Goal: Task Accomplishment & Management: Use online tool/utility

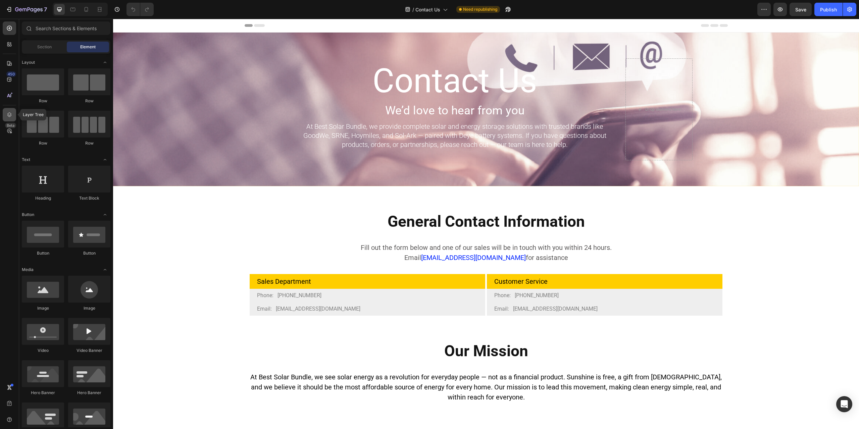
click at [8, 114] on icon at bounding box center [9, 114] width 7 height 7
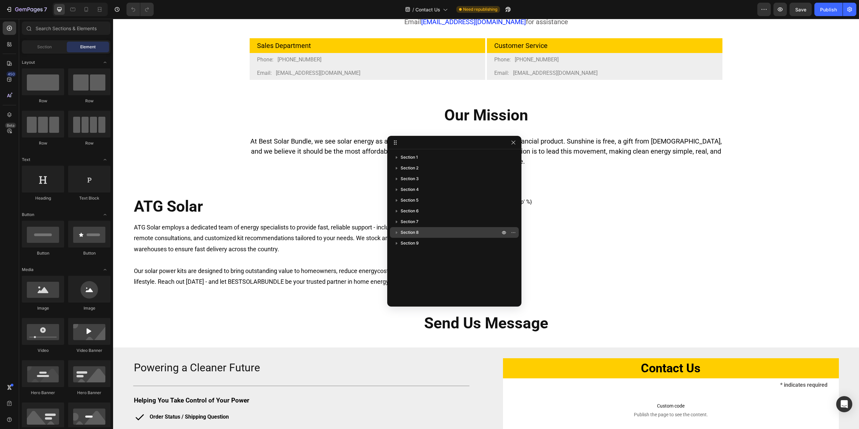
click at [436, 230] on p "Section 8" at bounding box center [451, 232] width 101 height 7
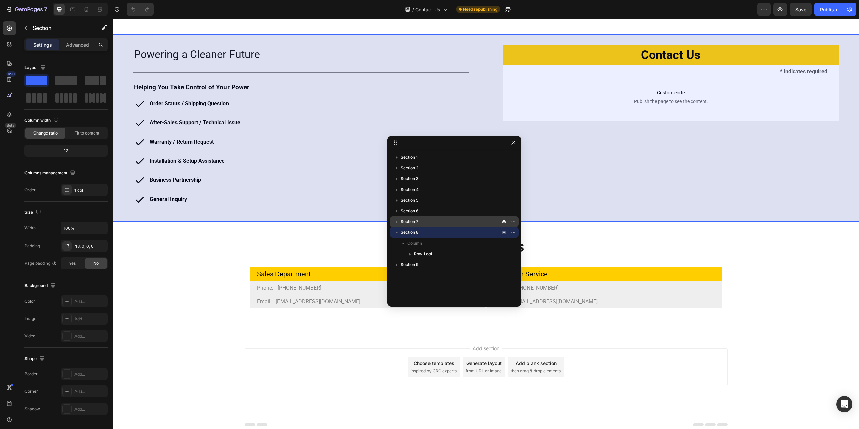
scroll to position [551, 0]
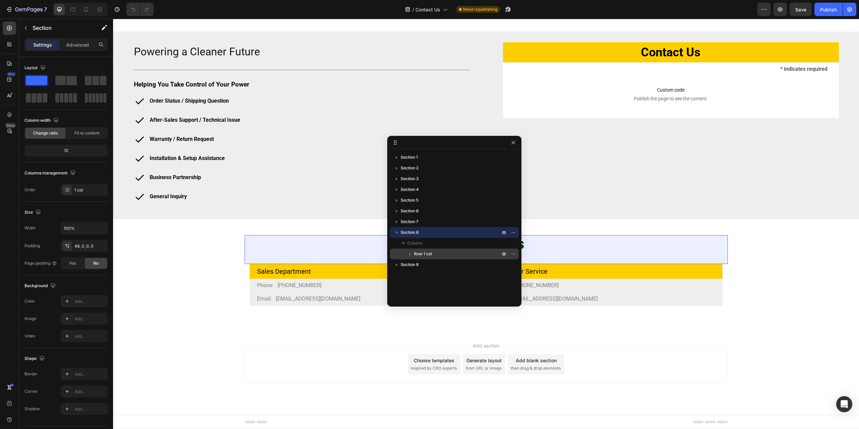
click at [440, 252] on p "Row 1 col" at bounding box center [457, 254] width 87 height 7
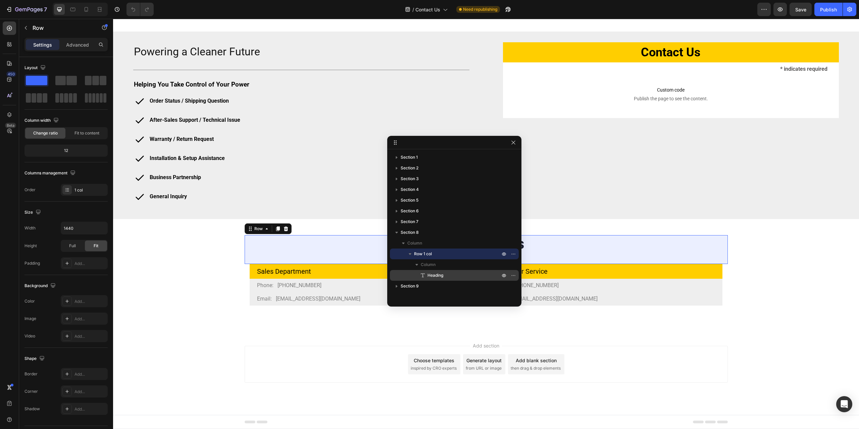
click at [440, 274] on span "Heading" at bounding box center [435, 275] width 16 height 7
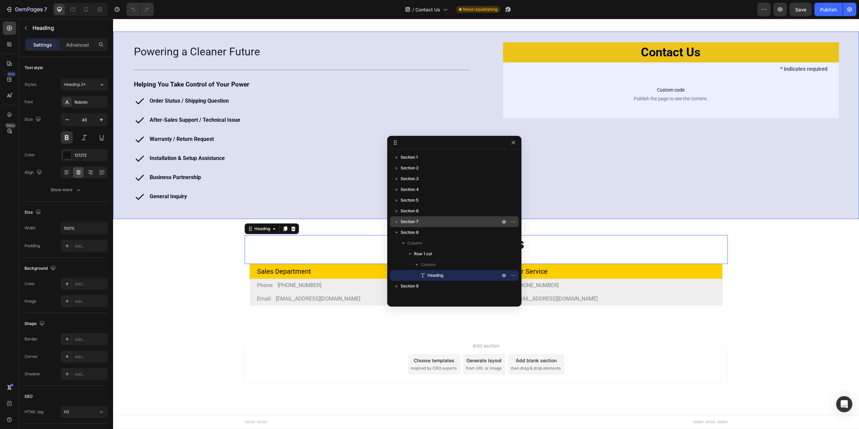
click at [432, 219] on p "Section 7" at bounding box center [451, 221] width 101 height 7
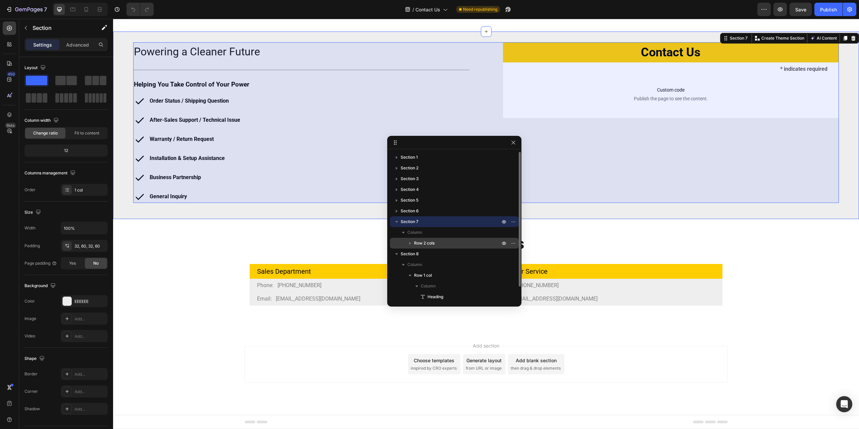
click at [432, 244] on span "Row 2 cols" at bounding box center [424, 243] width 20 height 7
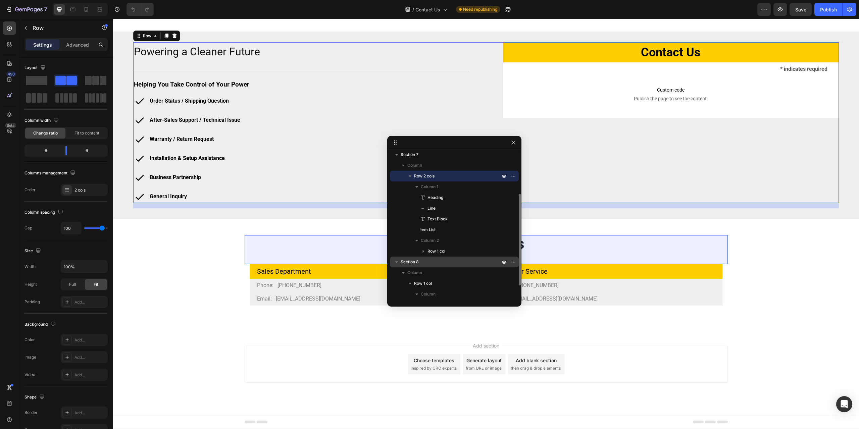
scroll to position [89, 0]
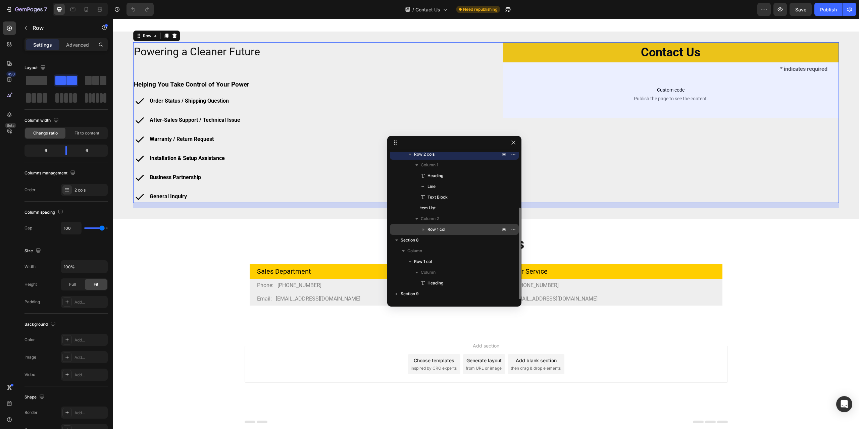
click at [451, 231] on p "Row 1 col" at bounding box center [464, 229] width 74 height 7
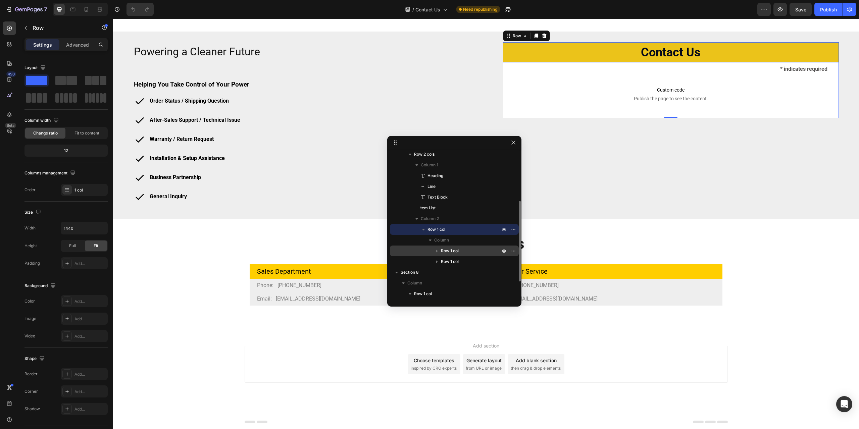
click at [456, 251] on span "Row 1 col" at bounding box center [450, 251] width 18 height 7
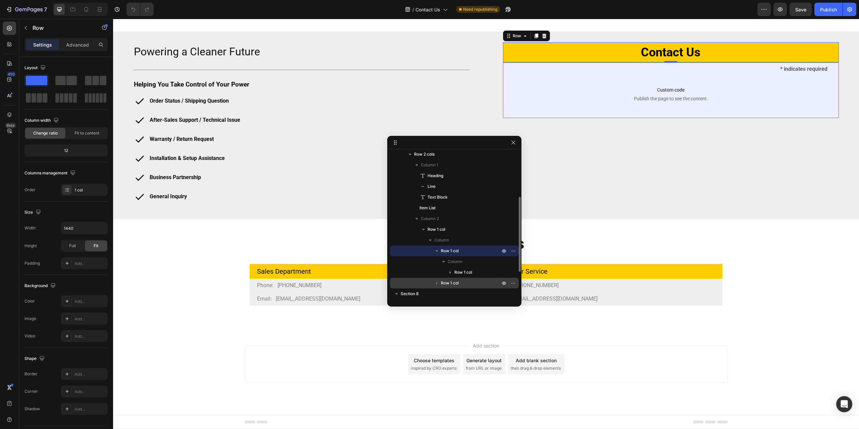
click at [459, 279] on div "Row 1 col" at bounding box center [453, 283] width 123 height 11
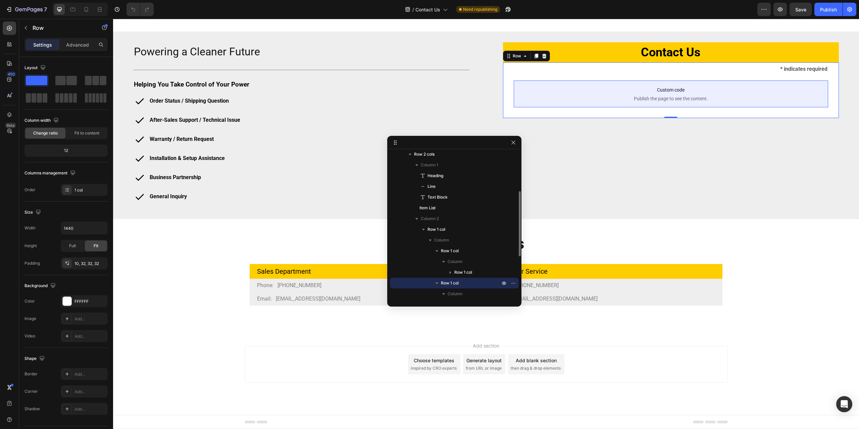
scroll to position [156, 0]
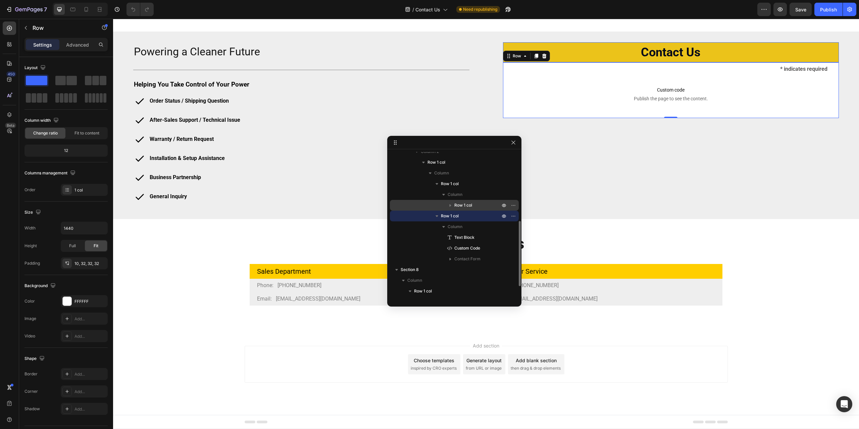
click at [466, 205] on span "Row 1 col" at bounding box center [463, 205] width 18 height 7
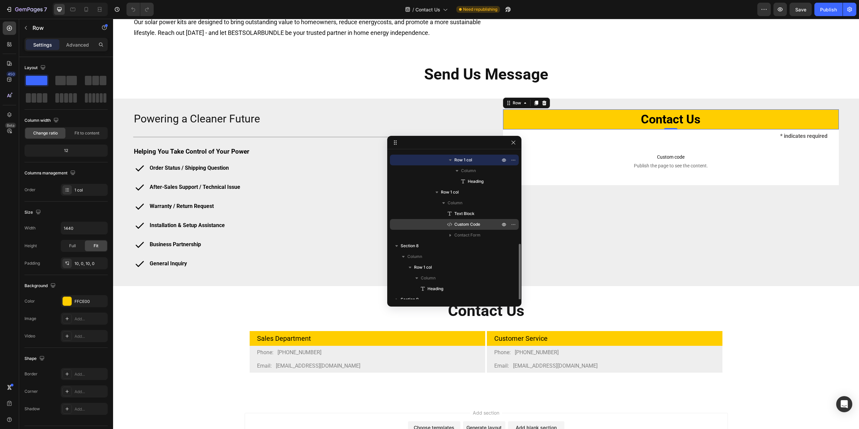
scroll to position [207, 0]
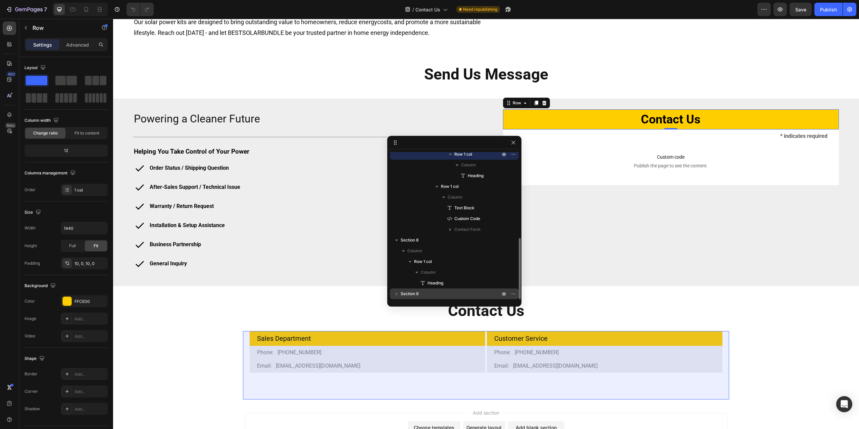
click at [457, 294] on p "Section 9" at bounding box center [451, 294] width 101 height 7
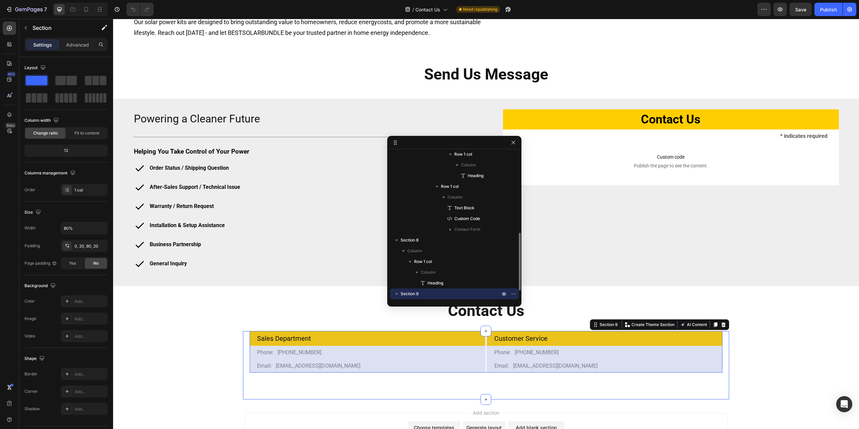
scroll to position [228, 0]
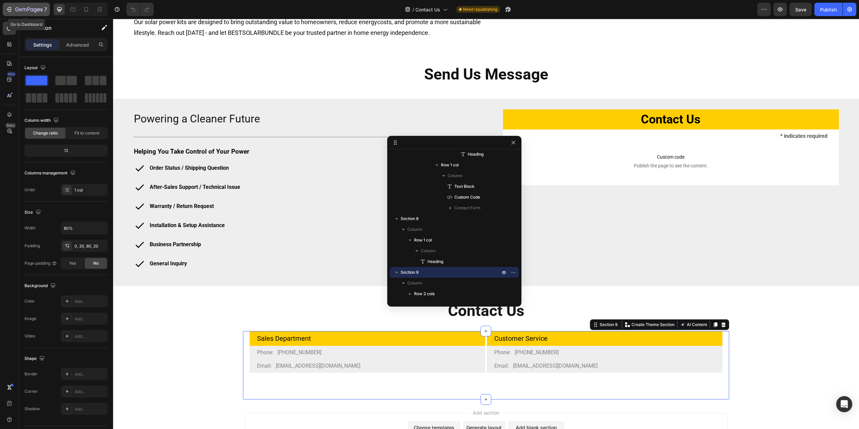
click at [5, 10] on button "7" at bounding box center [26, 9] width 47 height 13
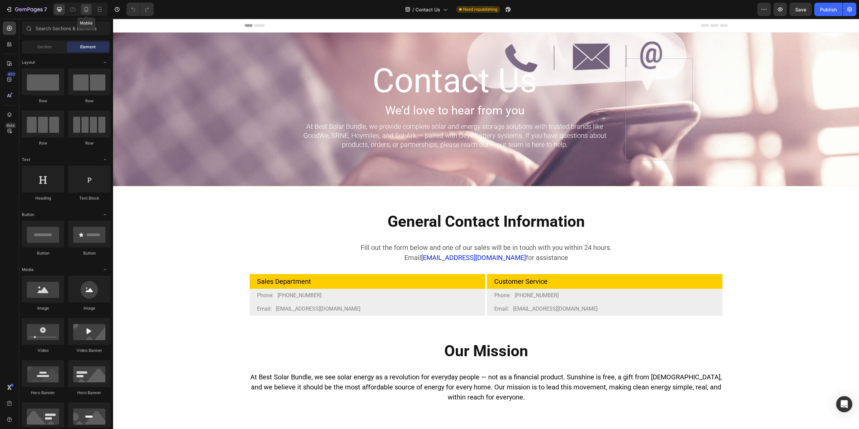
click at [85, 10] on icon at bounding box center [87, 9] width 4 height 5
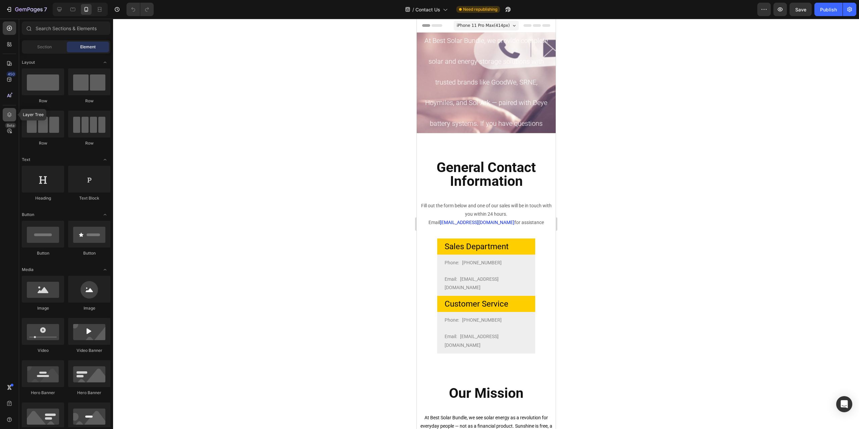
click at [5, 113] on div at bounding box center [9, 114] width 13 height 13
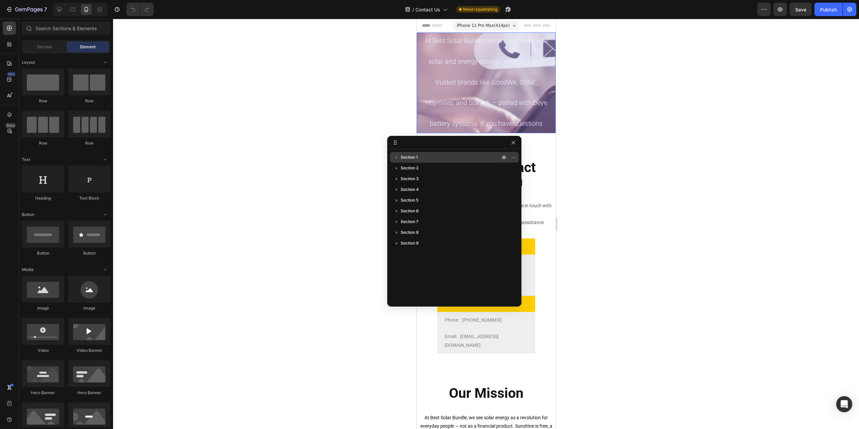
click at [424, 158] on p "Section 1" at bounding box center [451, 157] width 101 height 7
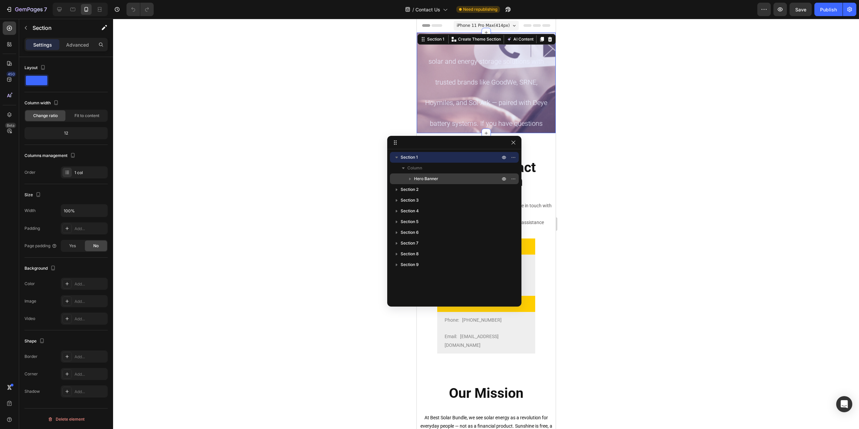
click at [434, 177] on span "Hero Banner" at bounding box center [426, 178] width 24 height 7
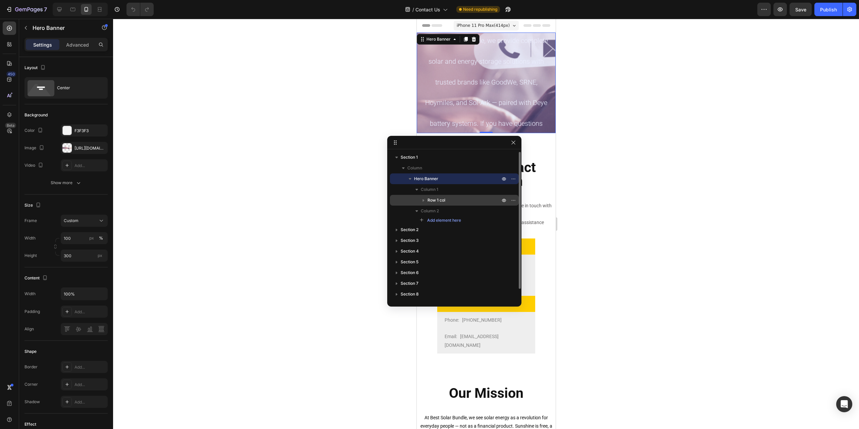
click at [447, 198] on p "Row 1 col" at bounding box center [464, 200] width 74 height 7
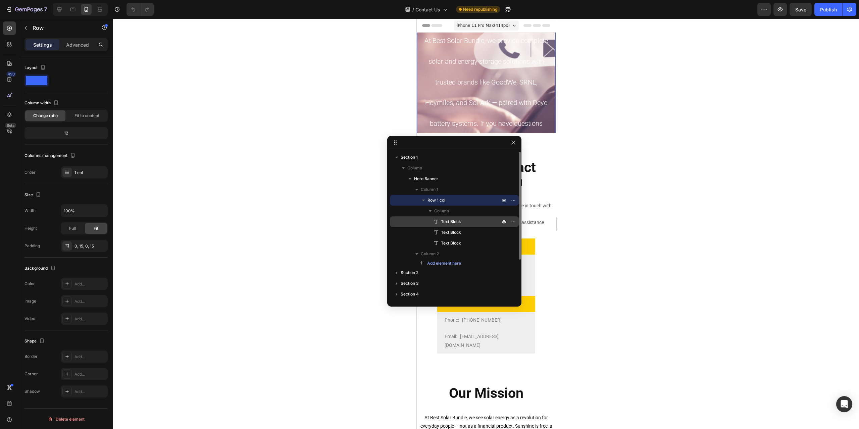
click at [454, 220] on span "Text Block" at bounding box center [451, 221] width 20 height 7
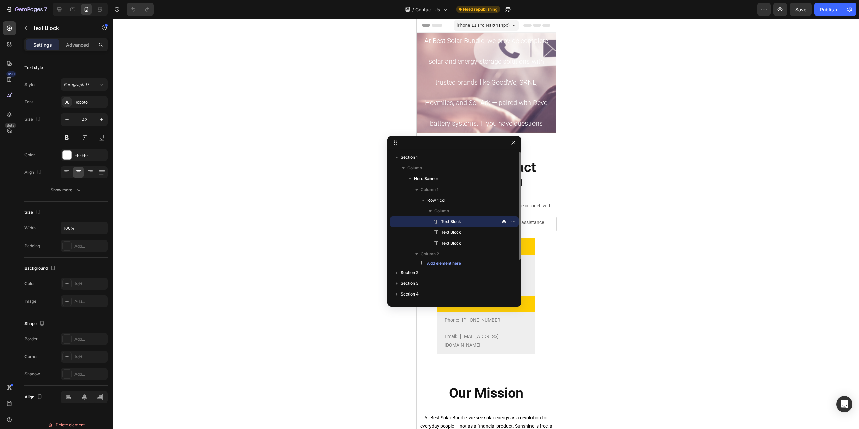
click at [453, 221] on span "Text Block" at bounding box center [451, 221] width 20 height 7
click at [450, 232] on span "Text Block" at bounding box center [451, 232] width 20 height 7
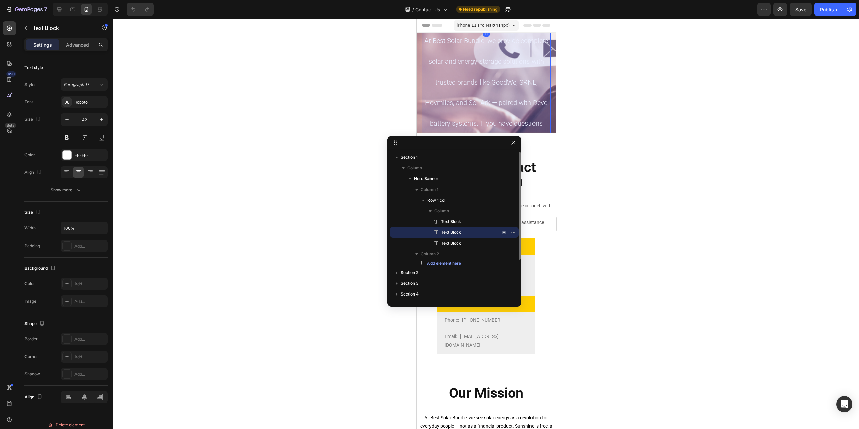
drag, startPoint x: 450, startPoint y: 243, endPoint x: 452, endPoint y: 235, distance: 7.2
click at [450, 243] on span "Text Block" at bounding box center [451, 243] width 20 height 7
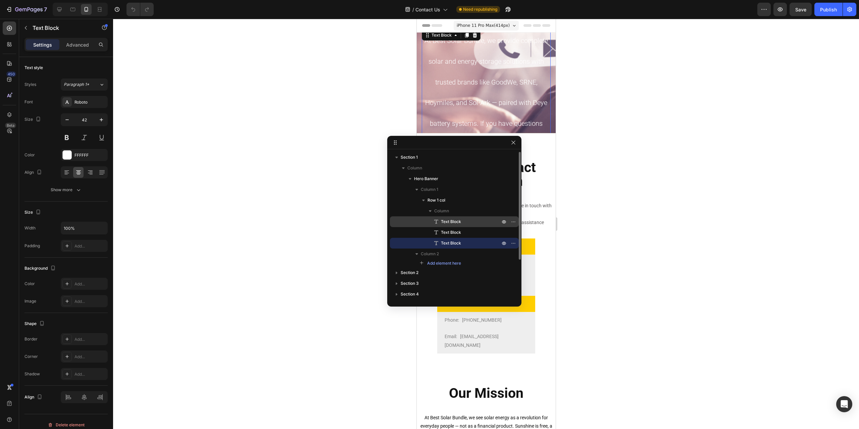
click at [452, 221] on span "Text Block" at bounding box center [451, 221] width 20 height 7
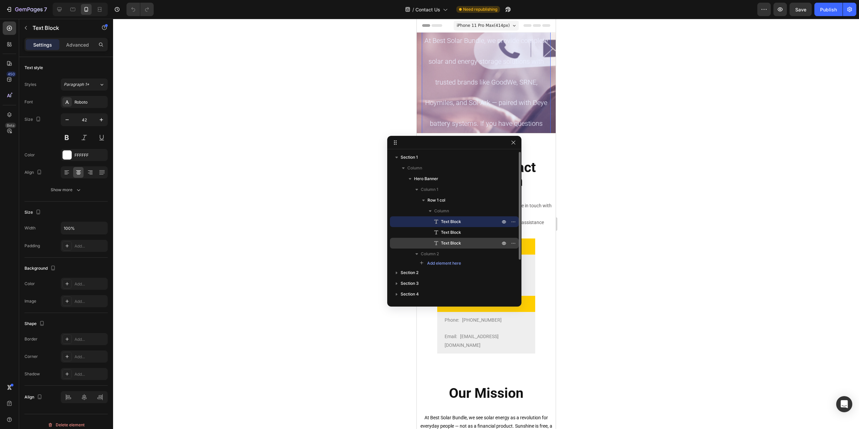
click at [453, 242] on span "Text Block" at bounding box center [451, 243] width 20 height 7
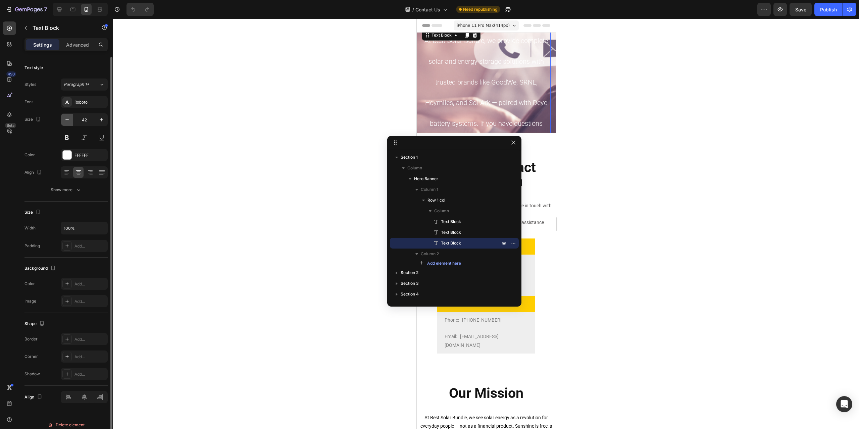
click at [66, 120] on icon "button" at bounding box center [67, 119] width 7 height 7
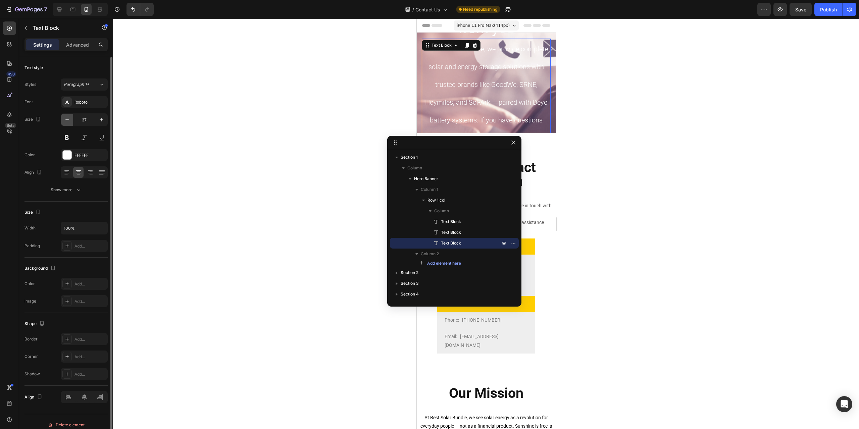
click at [66, 120] on icon "button" at bounding box center [67, 119] width 7 height 7
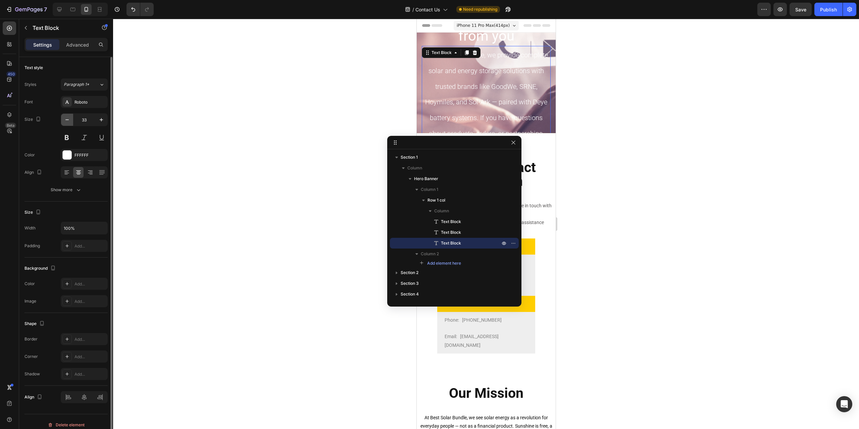
click at [66, 120] on icon "button" at bounding box center [67, 119] width 7 height 7
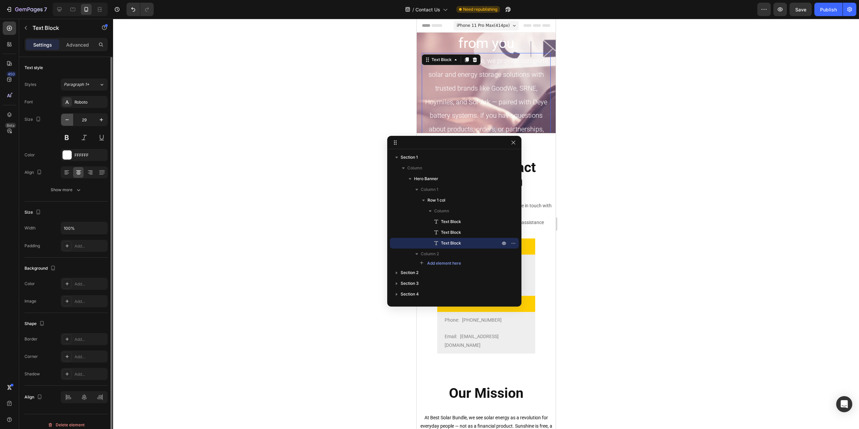
click at [66, 120] on icon "button" at bounding box center [67, 119] width 7 height 7
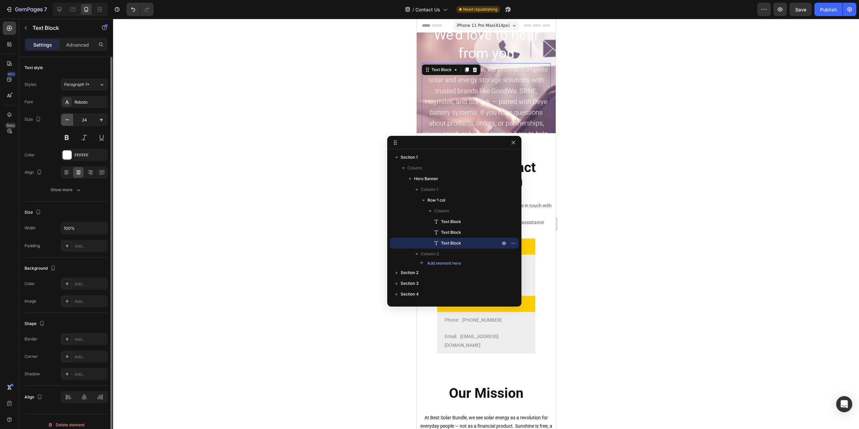
click at [66, 120] on icon "button" at bounding box center [67, 119] width 7 height 7
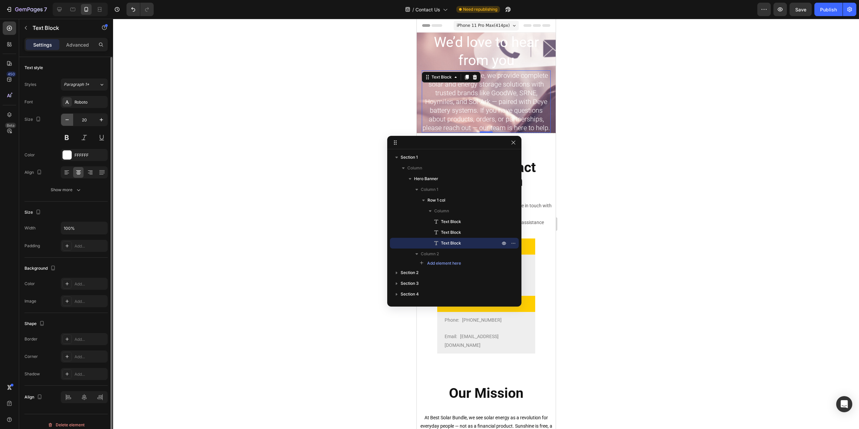
click at [66, 120] on icon "button" at bounding box center [67, 119] width 7 height 7
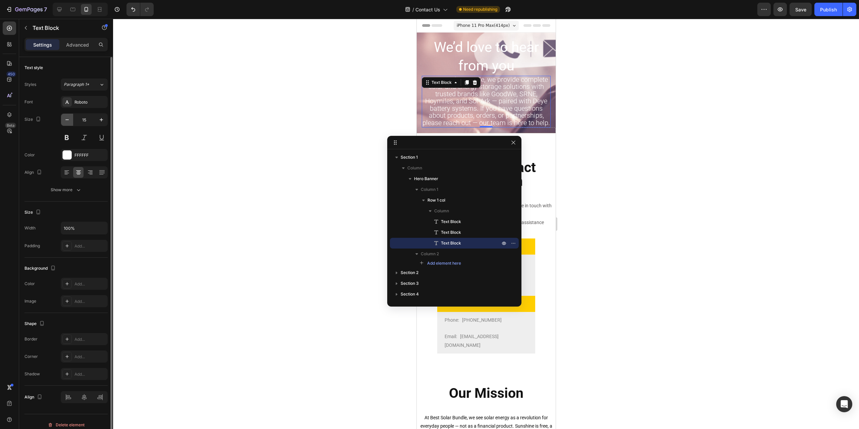
click at [66, 120] on icon "button" at bounding box center [67, 119] width 7 height 7
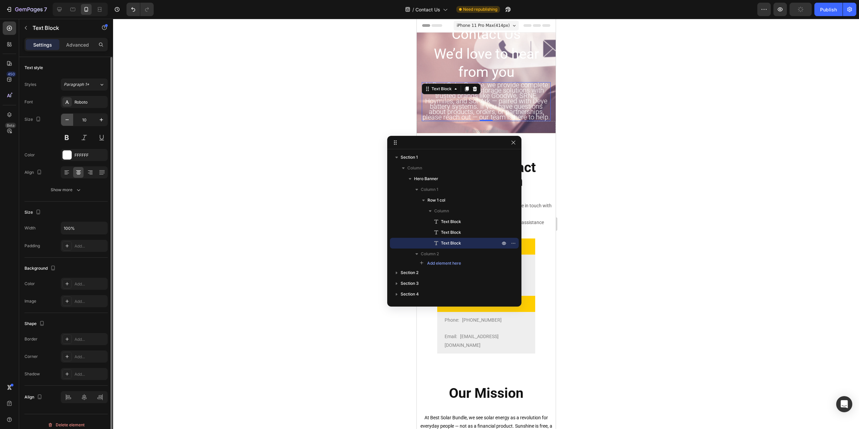
click at [66, 120] on icon "button" at bounding box center [67, 119] width 7 height 7
type input "9"
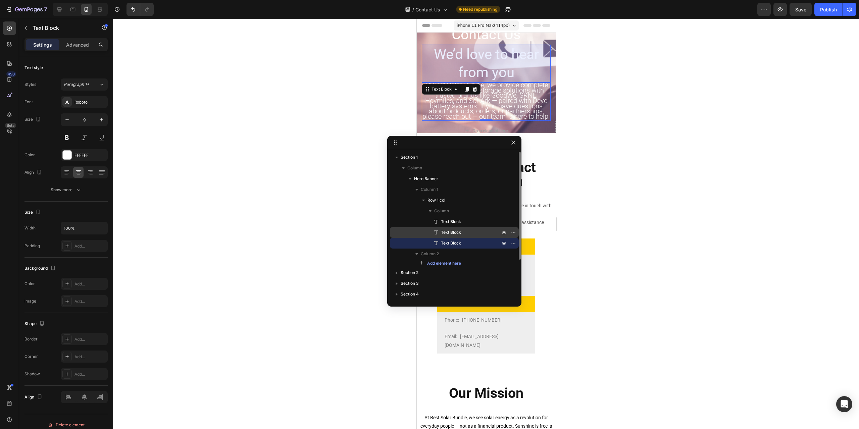
drag, startPoint x: 447, startPoint y: 230, endPoint x: 436, endPoint y: 230, distance: 10.4
click at [446, 230] on span "Text Block" at bounding box center [451, 232] width 20 height 7
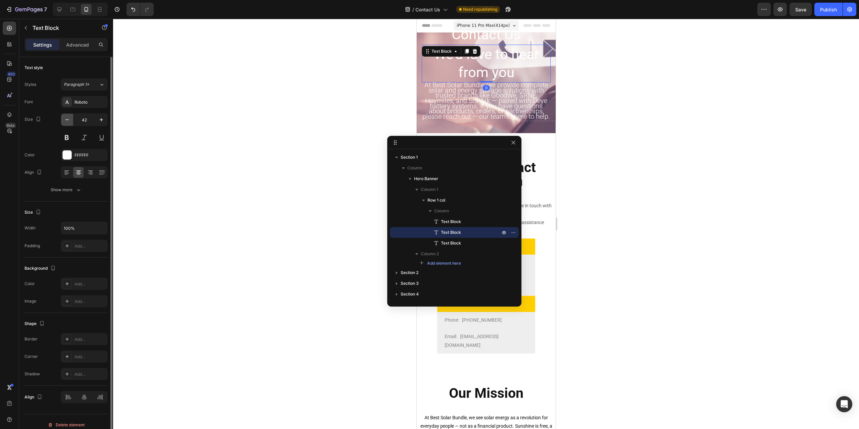
click at [66, 119] on icon "button" at bounding box center [67, 119] width 7 height 7
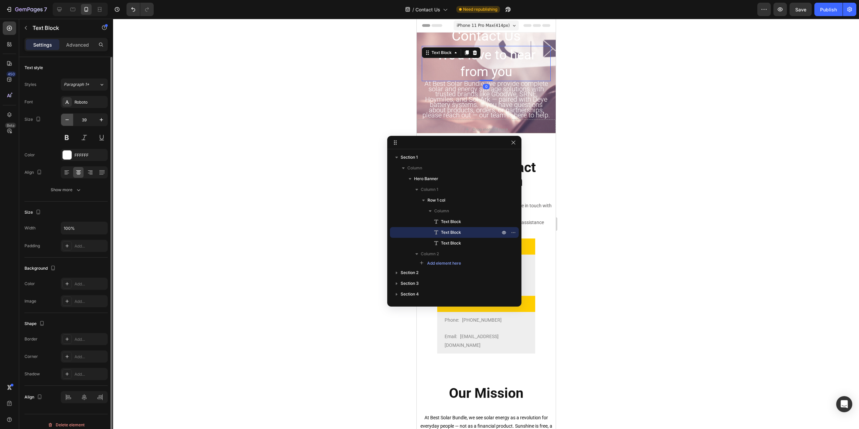
click at [66, 119] on icon "button" at bounding box center [67, 119] width 7 height 7
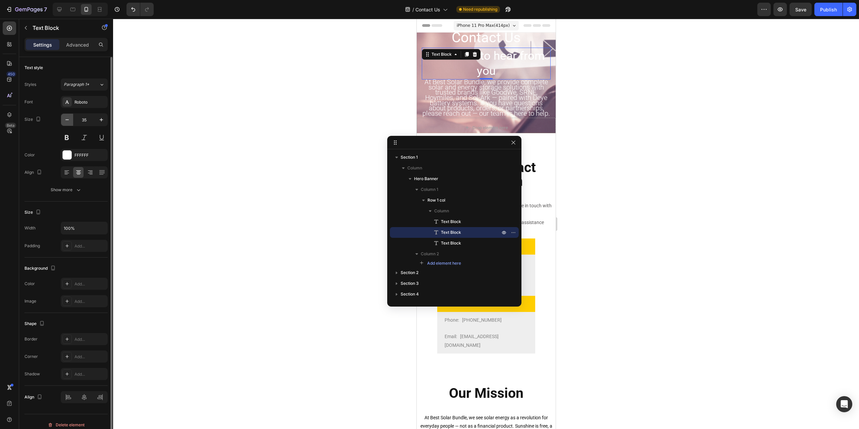
click at [66, 119] on icon "button" at bounding box center [67, 119] width 7 height 7
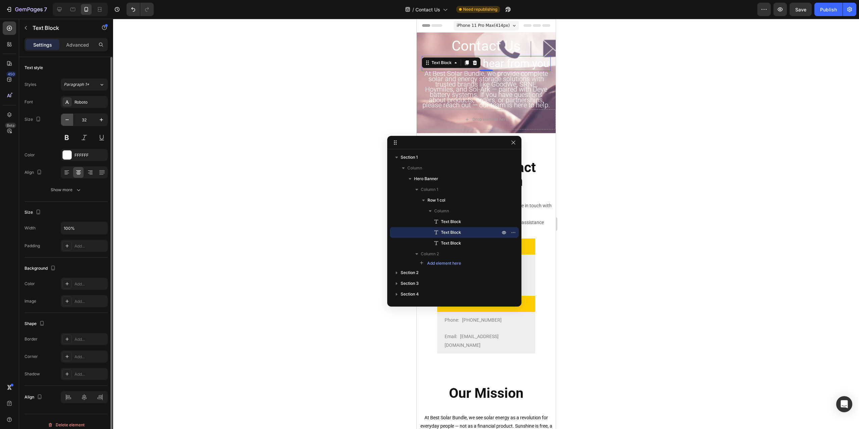
click at [66, 119] on icon "button" at bounding box center [67, 119] width 7 height 7
type input "28"
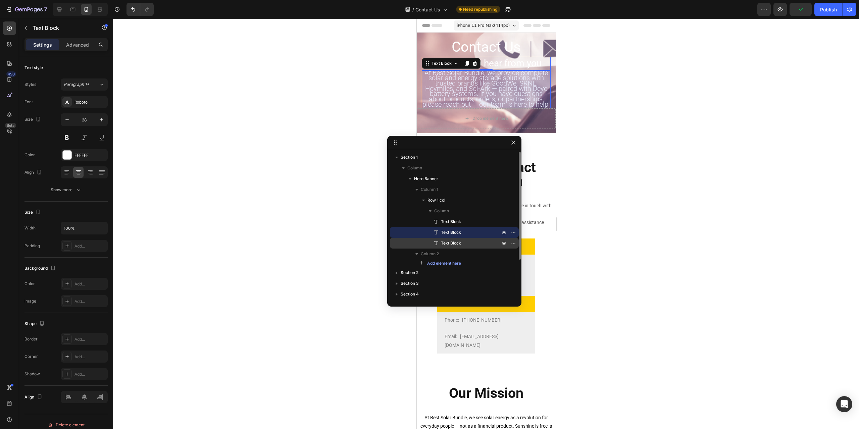
click at [455, 242] on span "Text Block" at bounding box center [451, 243] width 20 height 7
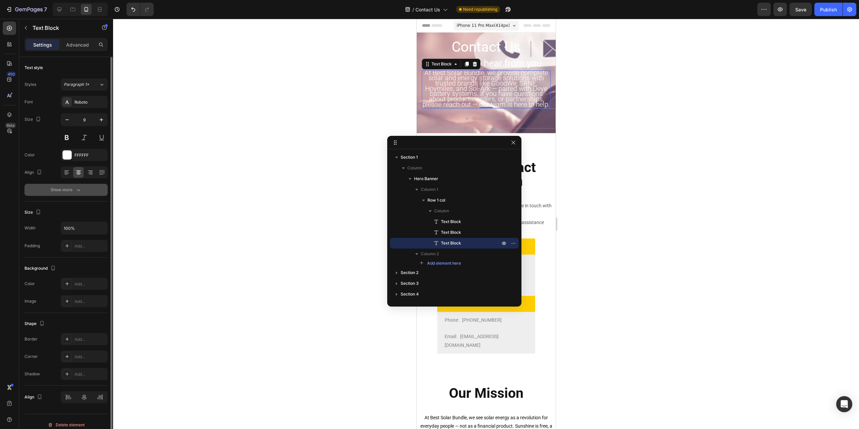
click at [78, 188] on icon "button" at bounding box center [78, 190] width 7 height 7
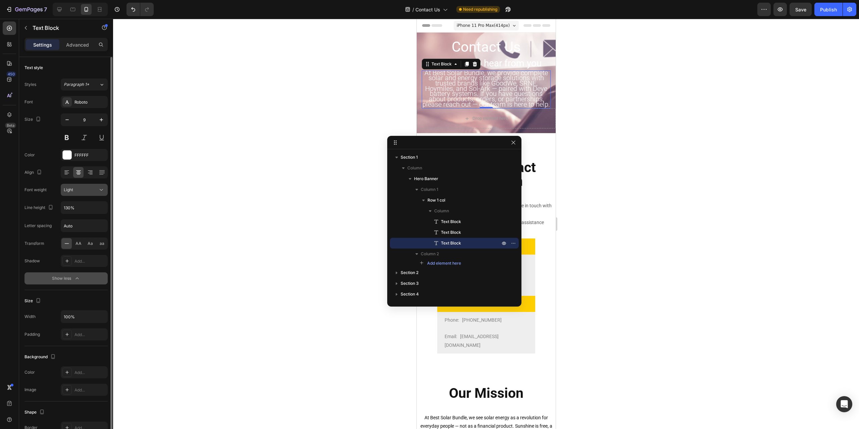
click at [87, 190] on div "Light" at bounding box center [81, 190] width 34 height 6
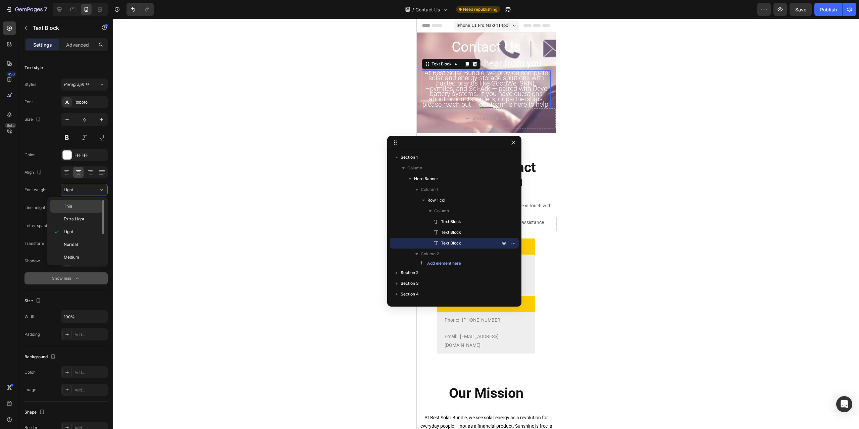
click at [83, 207] on p "Thin" at bounding box center [82, 206] width 36 height 6
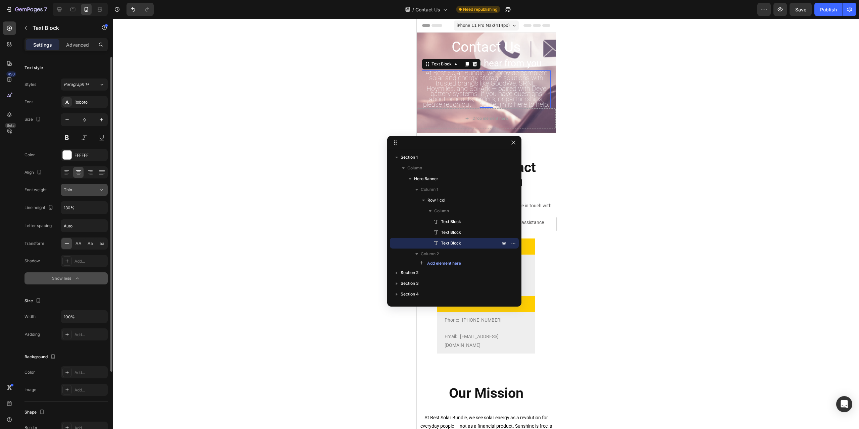
click at [87, 191] on div "Thin" at bounding box center [81, 190] width 34 height 6
click at [84, 218] on span "Extra Light" at bounding box center [74, 219] width 20 height 6
click at [100, 121] on icon "button" at bounding box center [101, 119] width 7 height 7
type input "10"
click at [101, 209] on icon "button" at bounding box center [101, 207] width 7 height 7
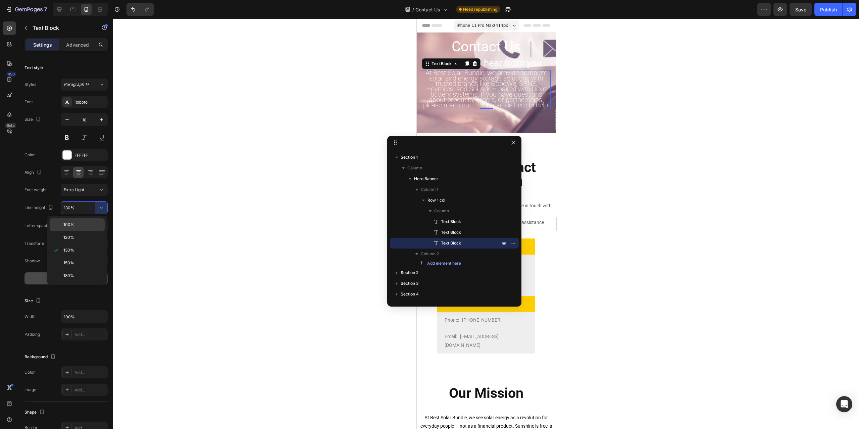
click at [82, 228] on div "100%" at bounding box center [77, 224] width 55 height 13
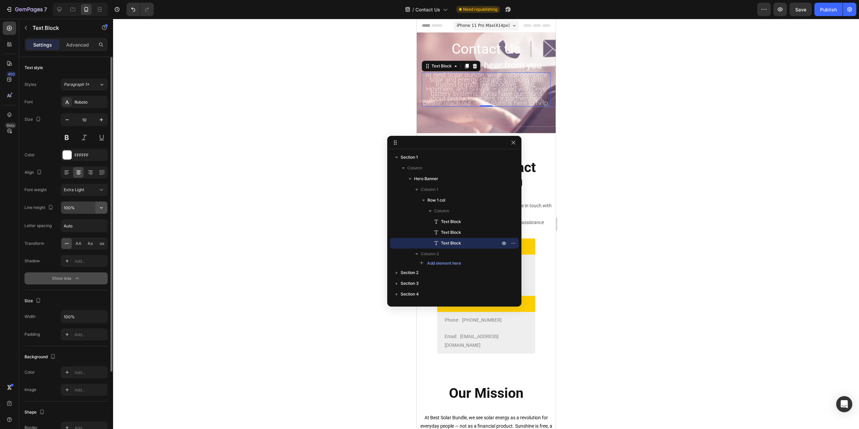
click at [102, 207] on icon "button" at bounding box center [101, 207] width 7 height 7
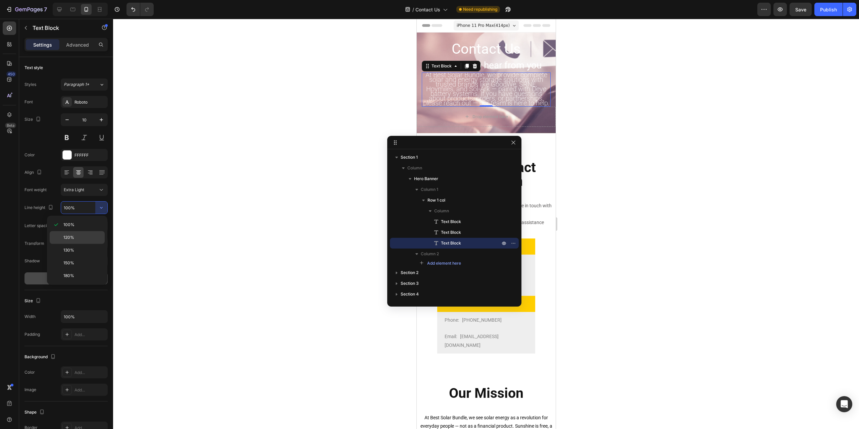
click at [85, 237] on p "120%" at bounding box center [82, 237] width 38 height 6
type input "120%"
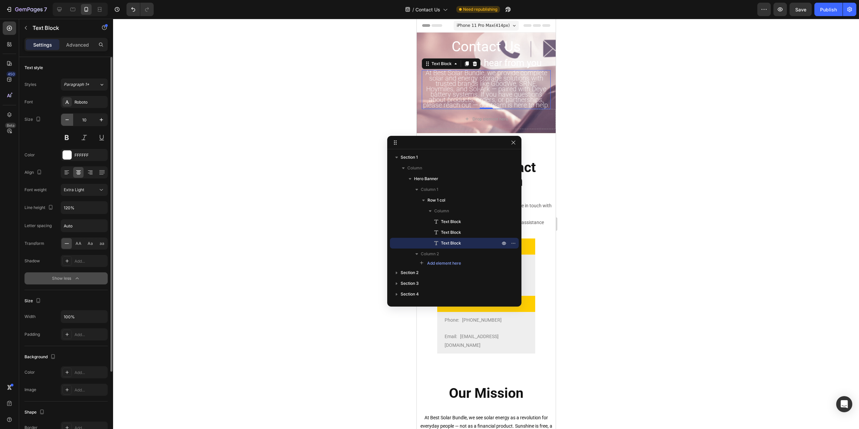
click at [69, 119] on icon "button" at bounding box center [67, 119] width 7 height 7
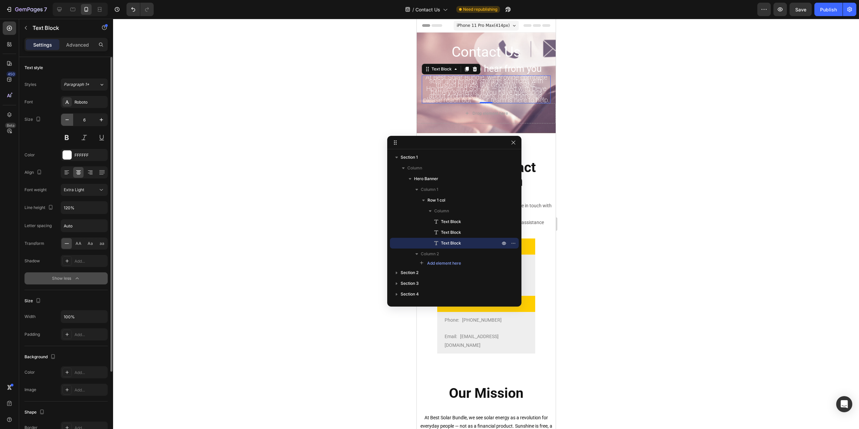
type input "5"
click at [77, 43] on p "Advanced" at bounding box center [77, 44] width 23 height 7
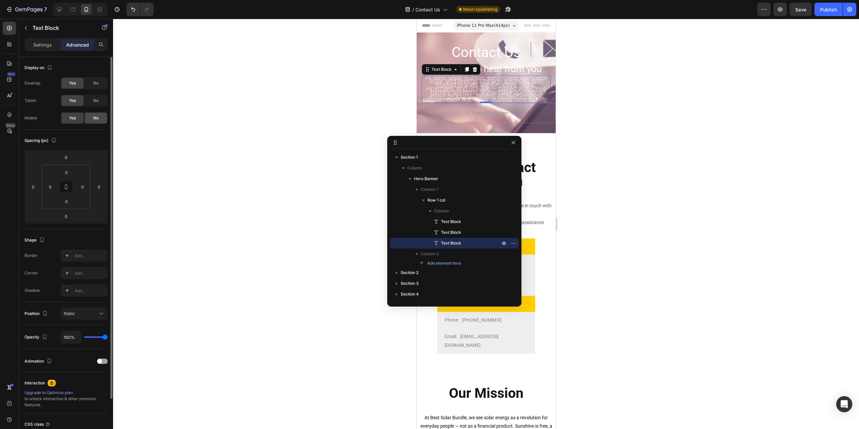
click at [93, 117] on div "No" at bounding box center [96, 118] width 22 height 11
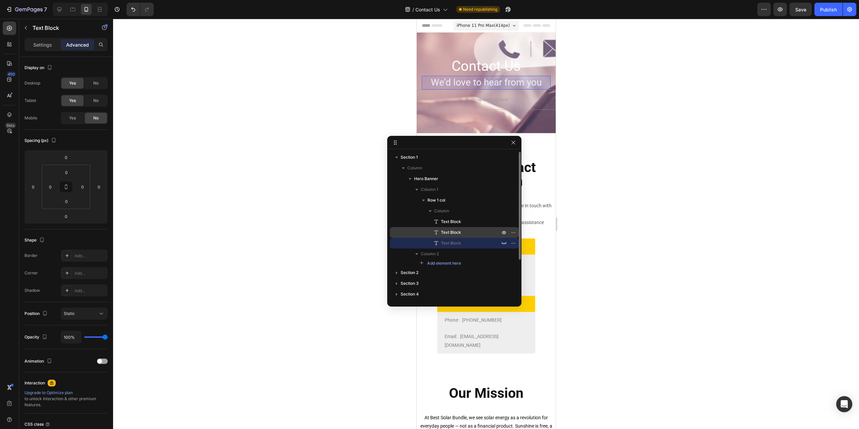
click at [472, 232] on p "Text Block" at bounding box center [463, 232] width 60 height 7
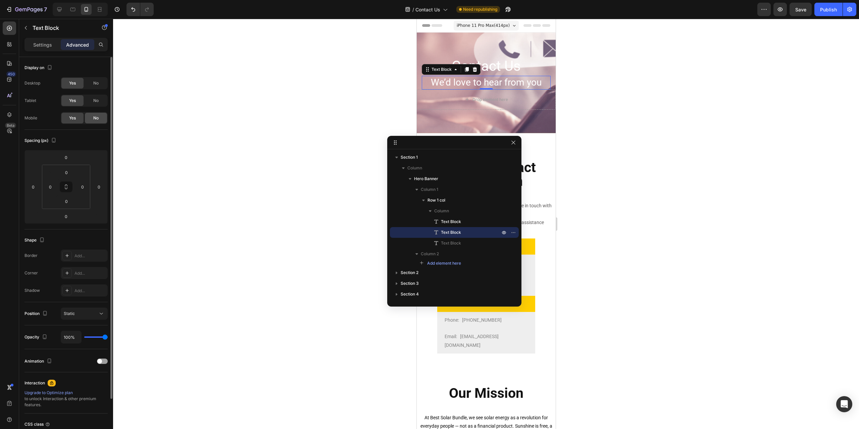
click at [98, 117] on span "No" at bounding box center [95, 118] width 5 height 6
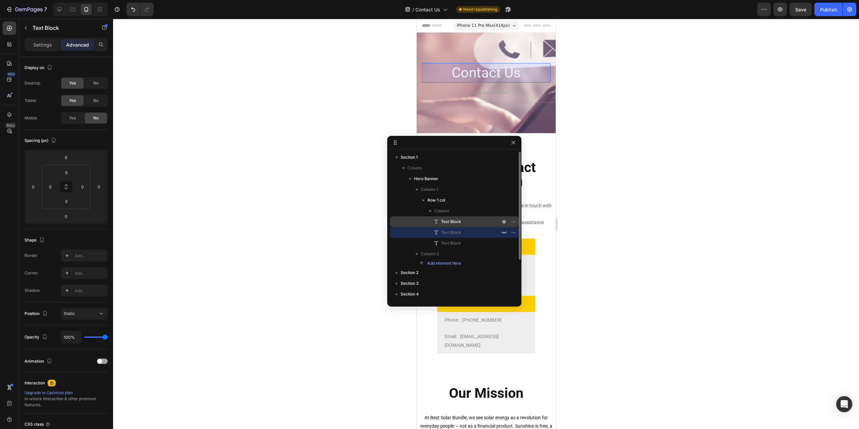
click at [470, 224] on p "Text Block" at bounding box center [463, 221] width 60 height 7
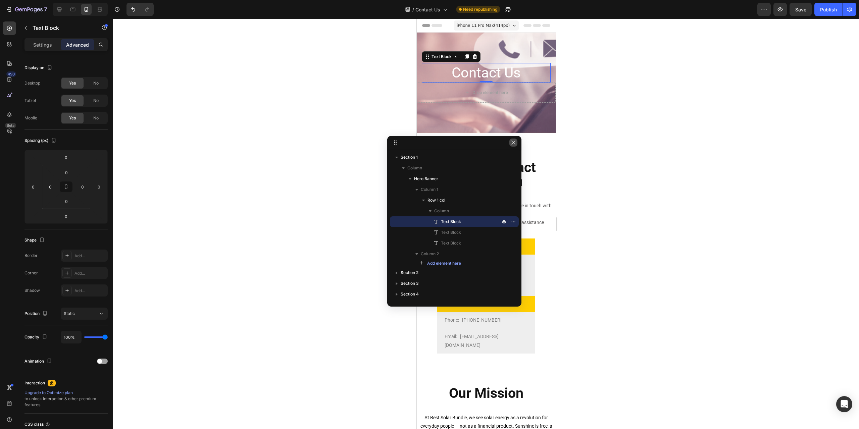
click at [514, 142] on icon "button" at bounding box center [513, 142] width 5 height 5
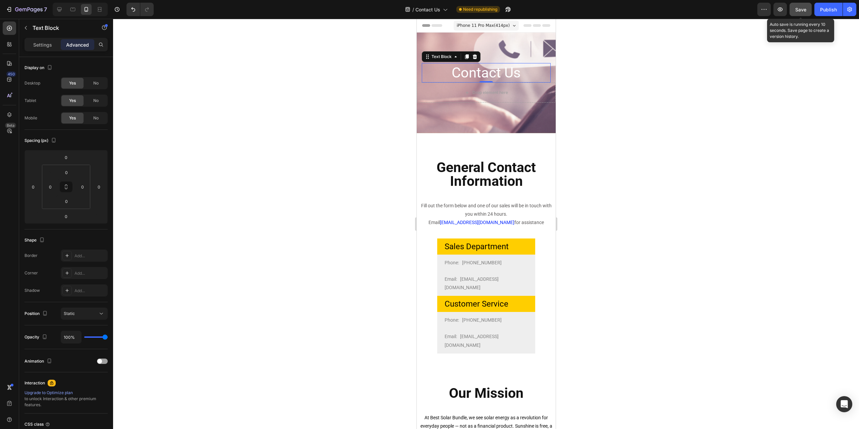
click at [796, 14] on button "Save" at bounding box center [800, 9] width 22 height 13
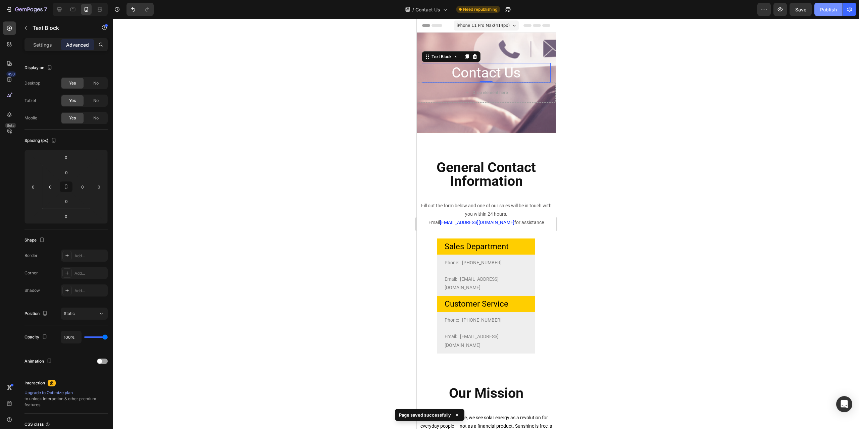
click at [829, 7] on div "Publish" at bounding box center [828, 9] width 17 height 7
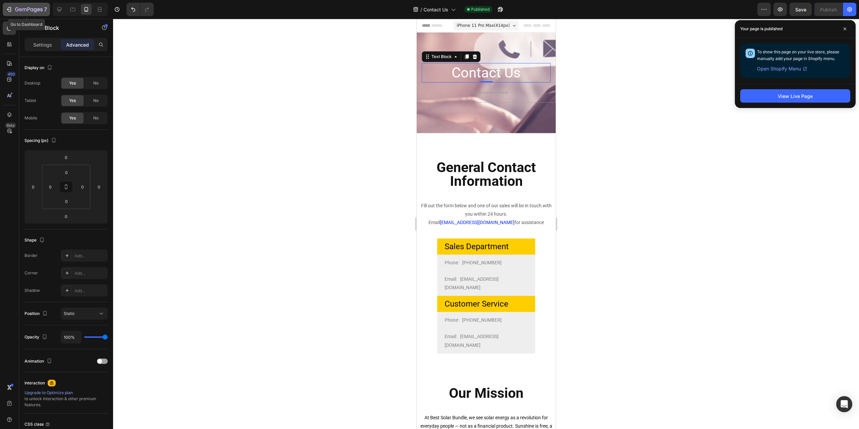
click at [16, 8] on icon "button" at bounding box center [29, 10] width 28 height 6
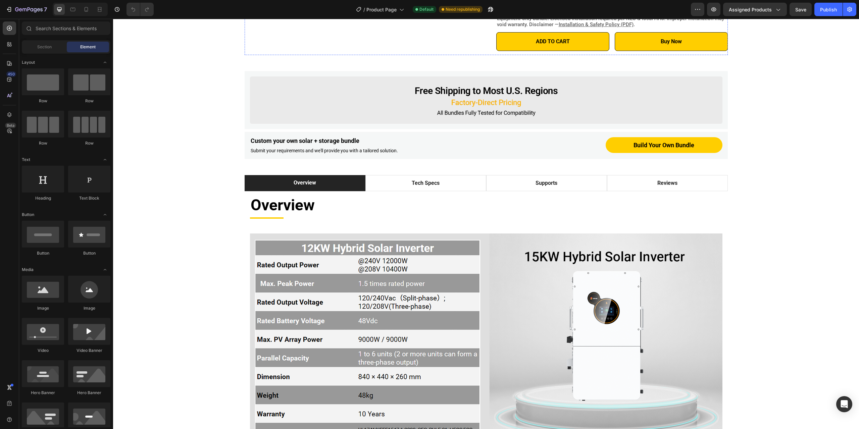
scroll to position [335, 0]
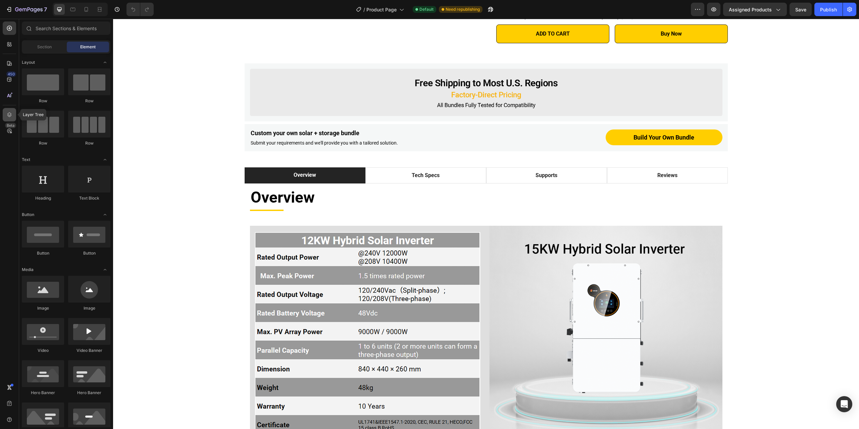
click at [6, 113] on icon at bounding box center [9, 114] width 7 height 7
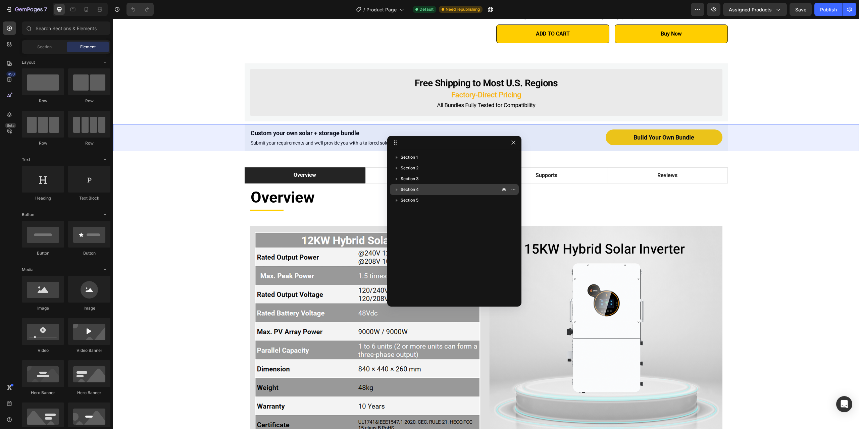
click at [435, 192] on p "Section 4" at bounding box center [451, 189] width 101 height 7
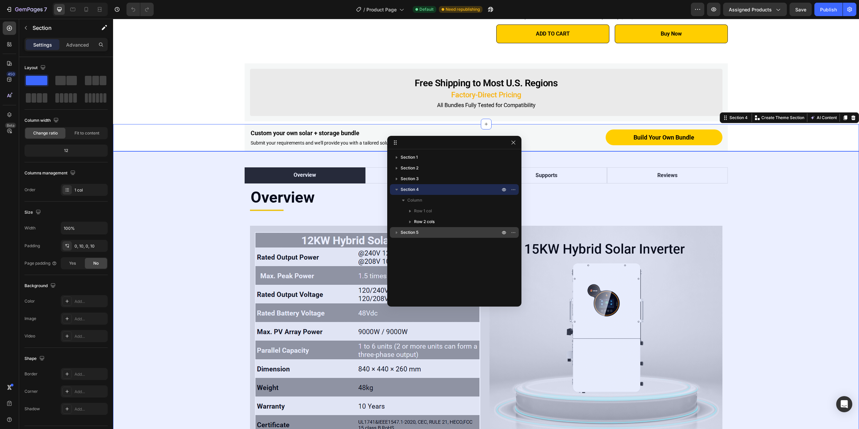
click at [432, 233] on p "Section 5" at bounding box center [451, 232] width 101 height 7
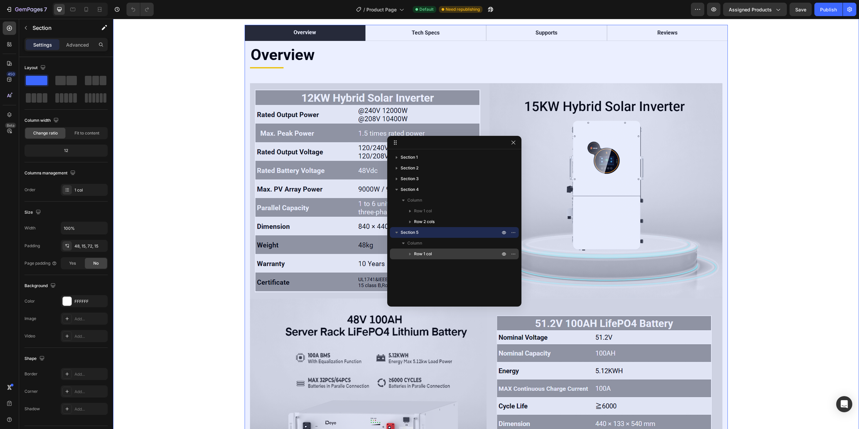
click at [429, 253] on span "Row 1 col" at bounding box center [423, 254] width 18 height 7
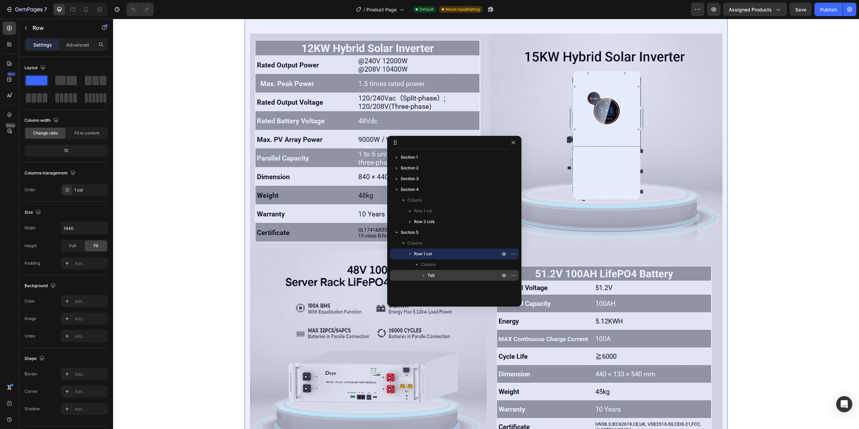
click at [438, 275] on p "Tab" at bounding box center [464, 275] width 74 height 7
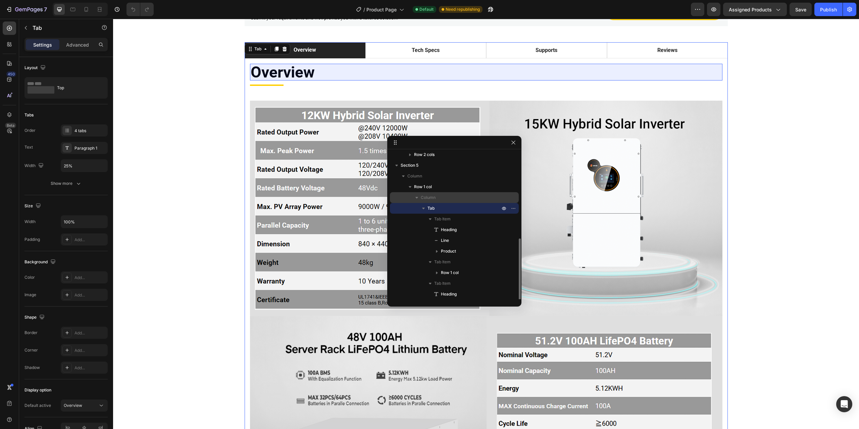
scroll to position [132, 0]
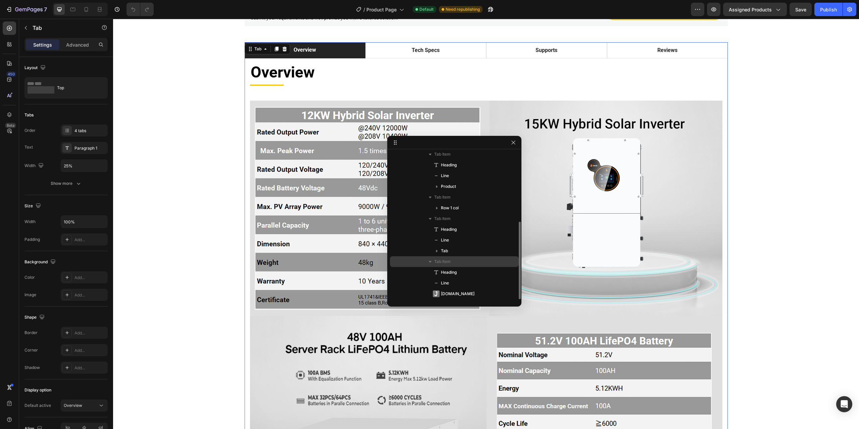
click at [463, 263] on p "Tab Item" at bounding box center [467, 261] width 67 height 7
click at [459, 273] on p "Heading" at bounding box center [463, 272] width 60 height 7
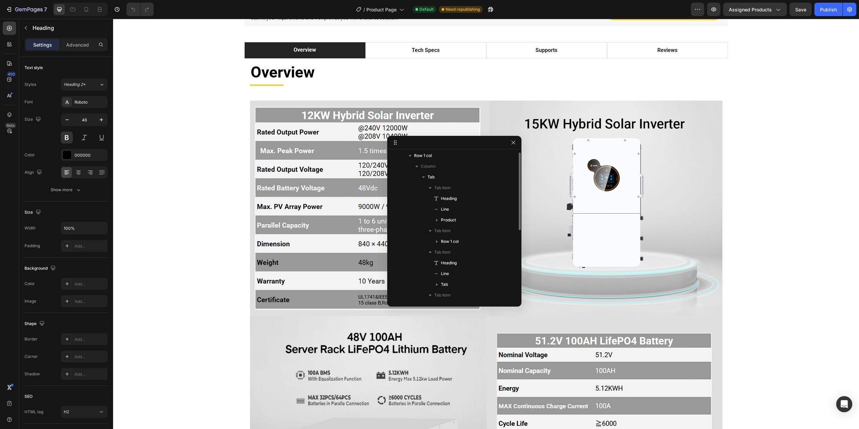
scroll to position [65, 0]
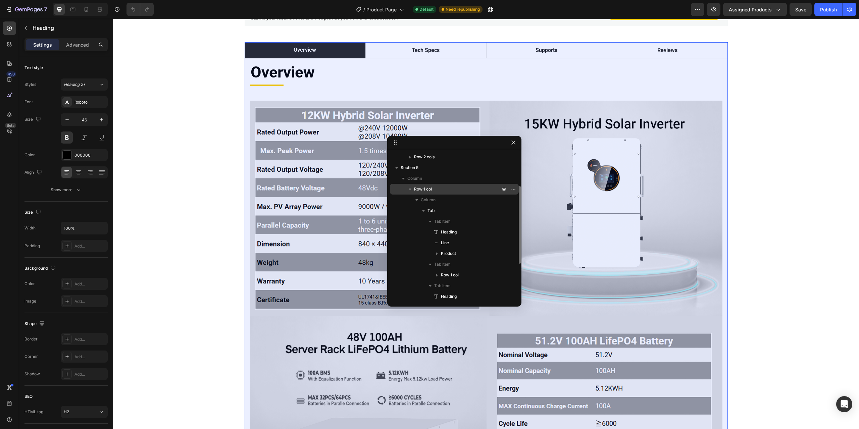
click at [446, 189] on p "Row 1 col" at bounding box center [457, 189] width 87 height 7
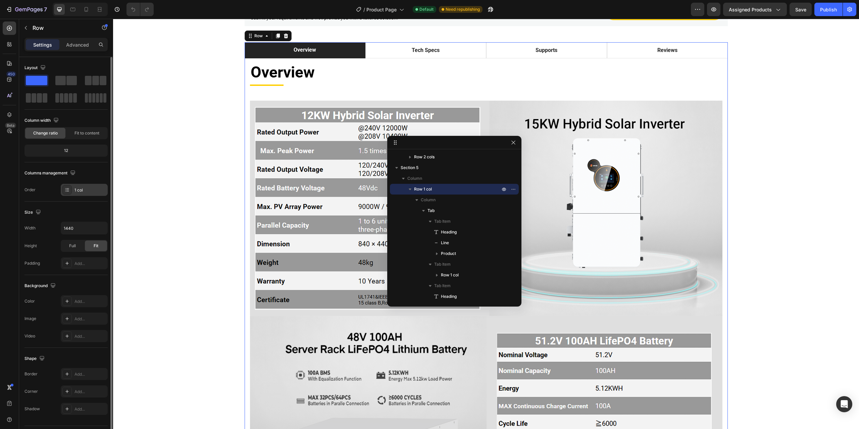
click at [89, 188] on div "1 col" at bounding box center [90, 190] width 32 height 6
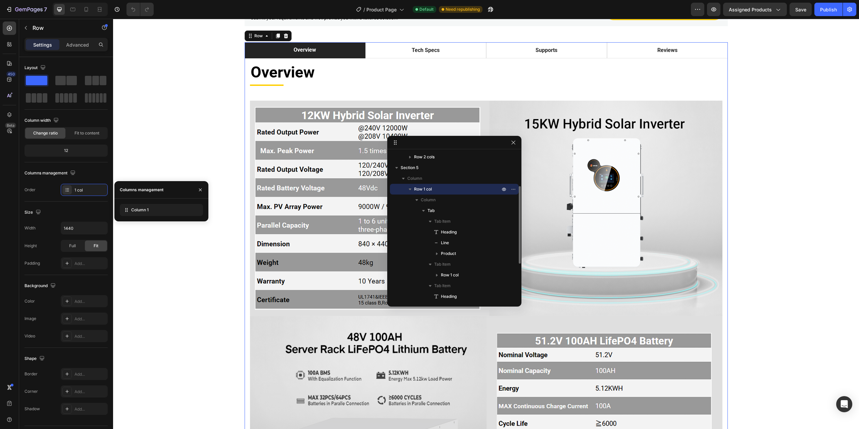
scroll to position [132, 0]
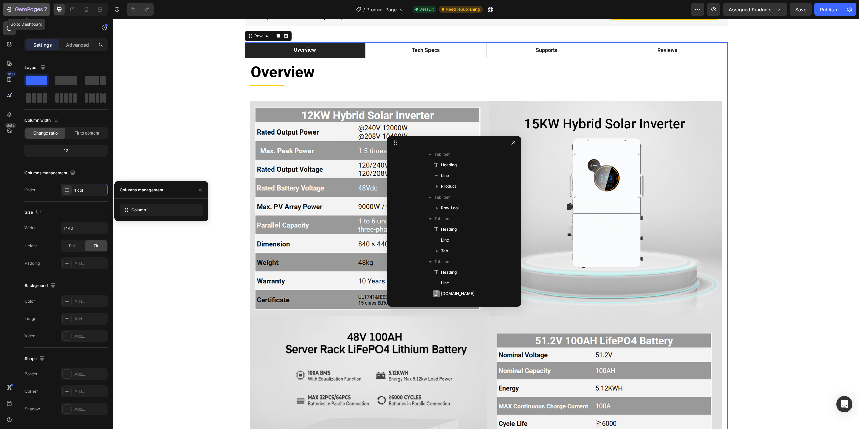
click at [13, 7] on div "7" at bounding box center [26, 9] width 41 height 8
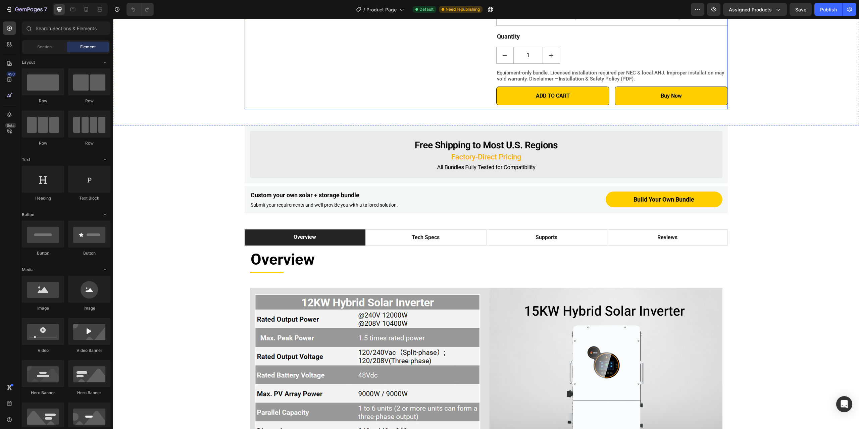
scroll to position [369, 0]
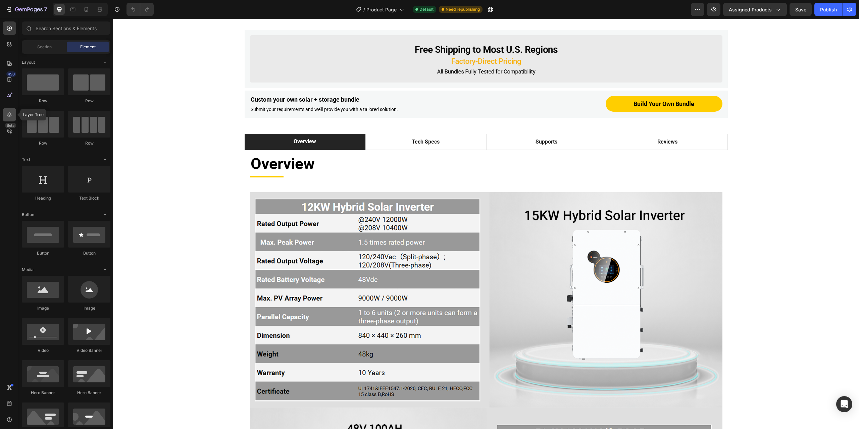
click at [10, 114] on icon at bounding box center [9, 114] width 7 height 7
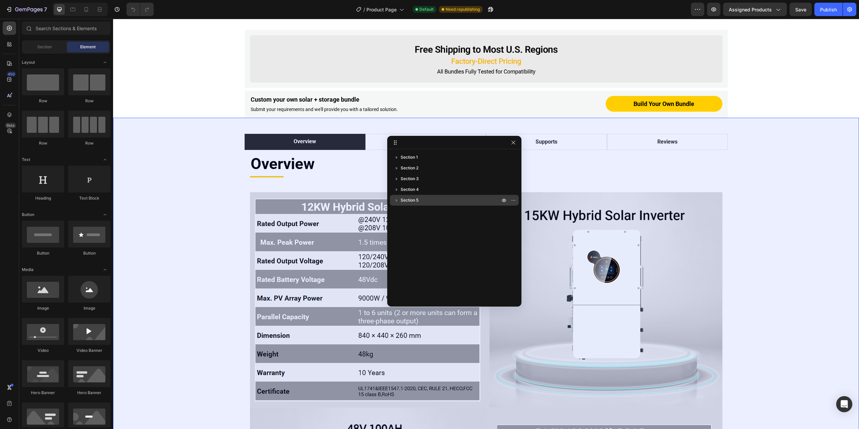
click at [445, 200] on p "Section 5" at bounding box center [451, 200] width 101 height 7
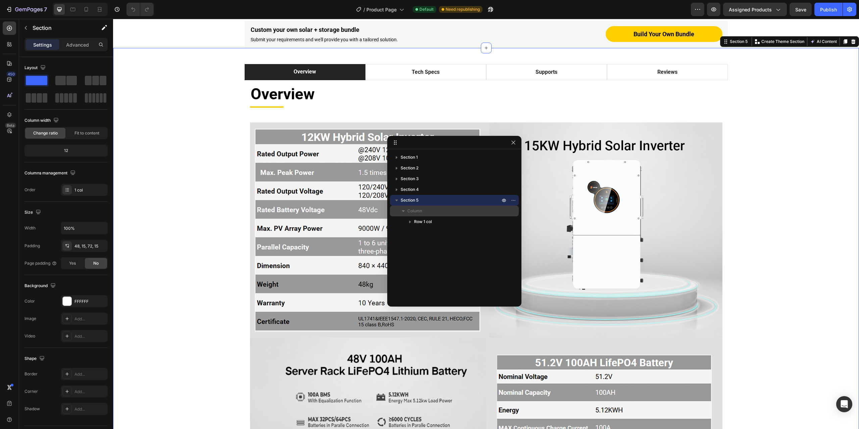
scroll to position [444, 0]
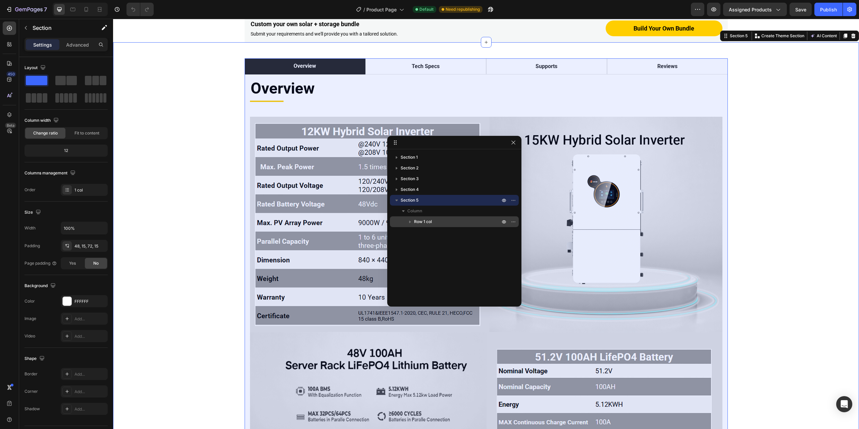
click at [435, 222] on p "Row 1 col" at bounding box center [457, 221] width 87 height 7
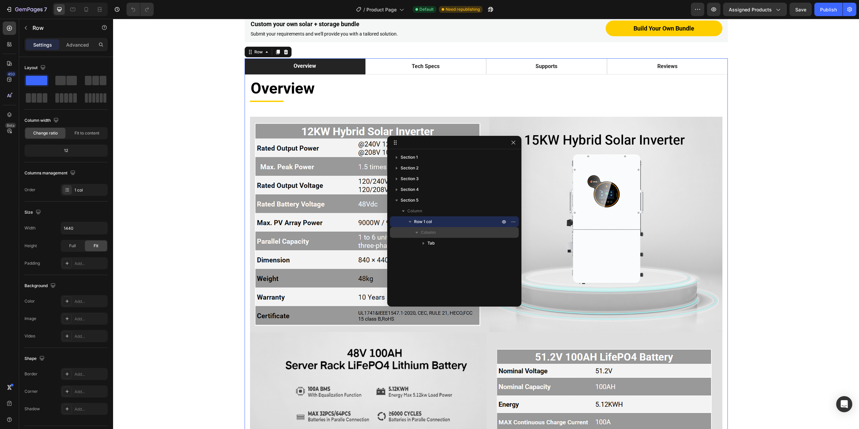
scroll to position [461, 0]
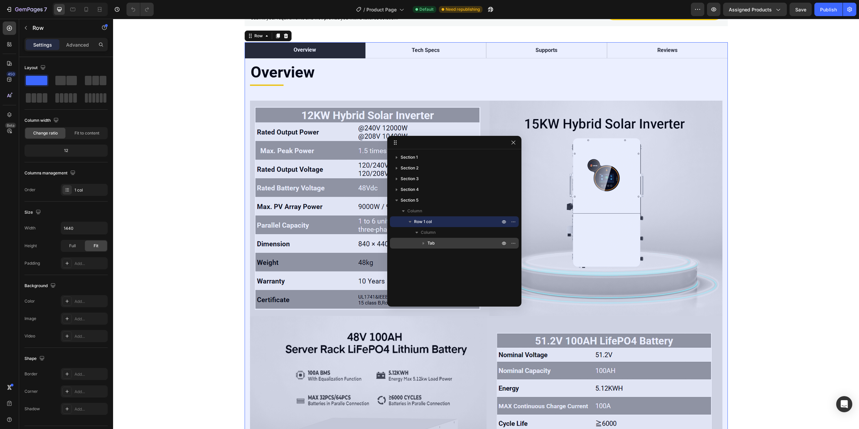
click at [448, 244] on p "Tab" at bounding box center [464, 243] width 74 height 7
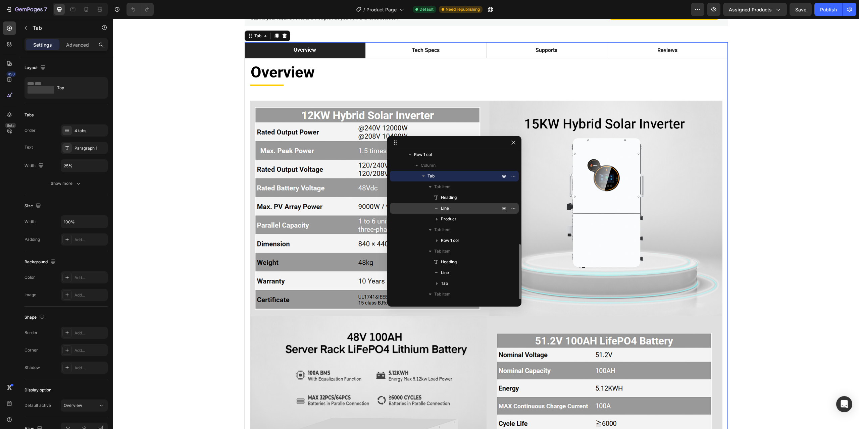
scroll to position [100, 0]
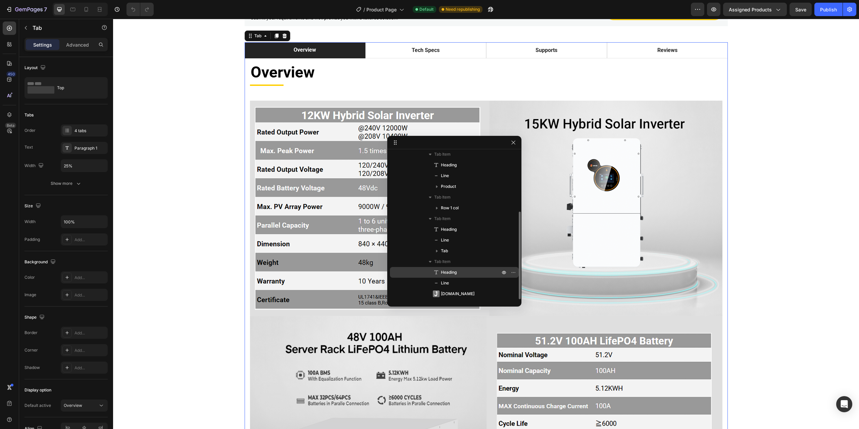
click at [459, 271] on p "Heading" at bounding box center [463, 272] width 60 height 7
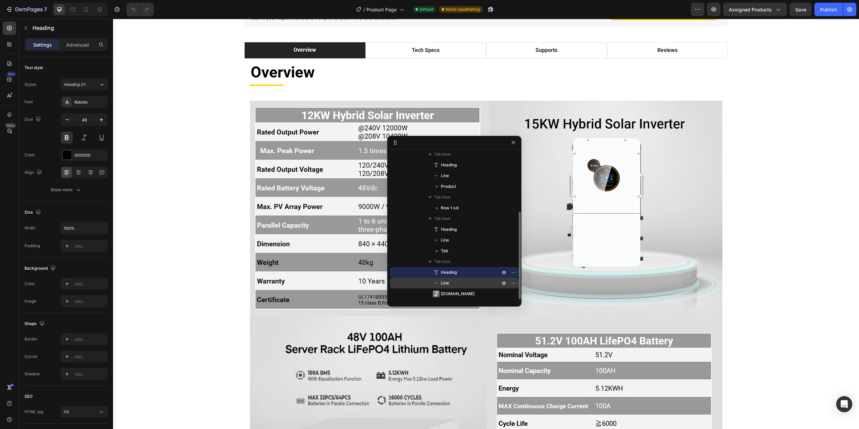
click at [457, 280] on p "Line" at bounding box center [463, 283] width 60 height 7
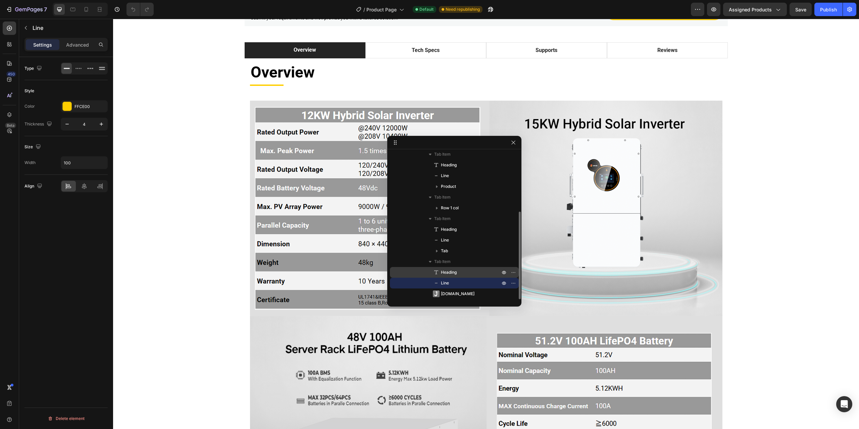
click at [458, 273] on p "Heading" at bounding box center [463, 272] width 60 height 7
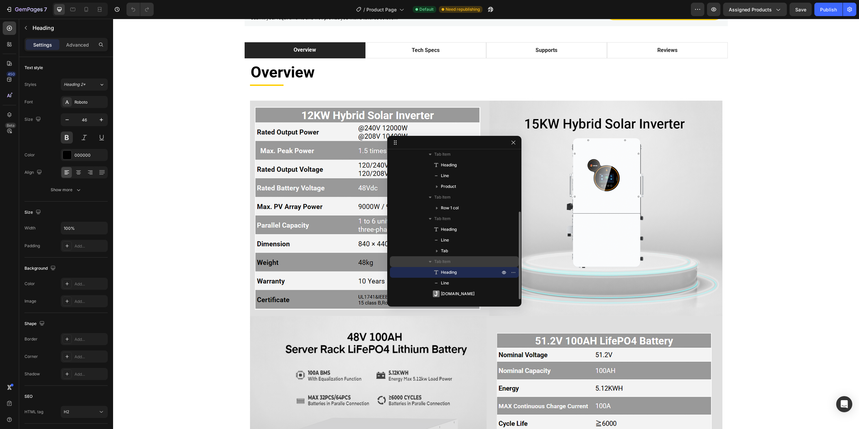
click at [459, 262] on p "Tab Item" at bounding box center [467, 261] width 67 height 7
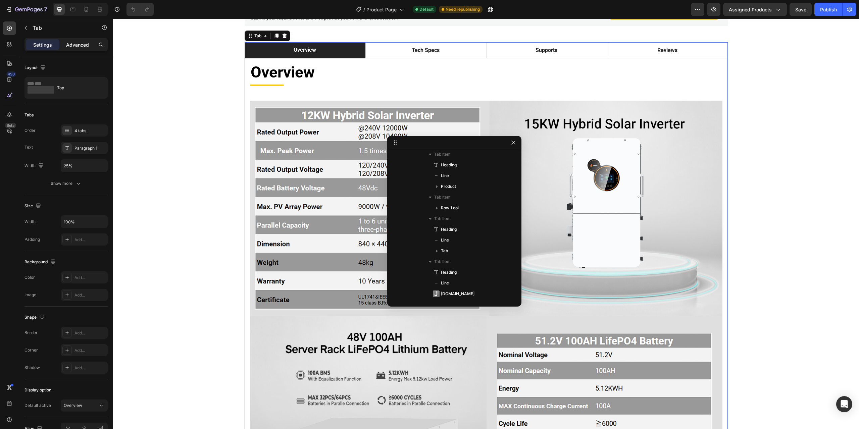
click at [80, 45] on p "Advanced" at bounding box center [77, 44] width 23 height 7
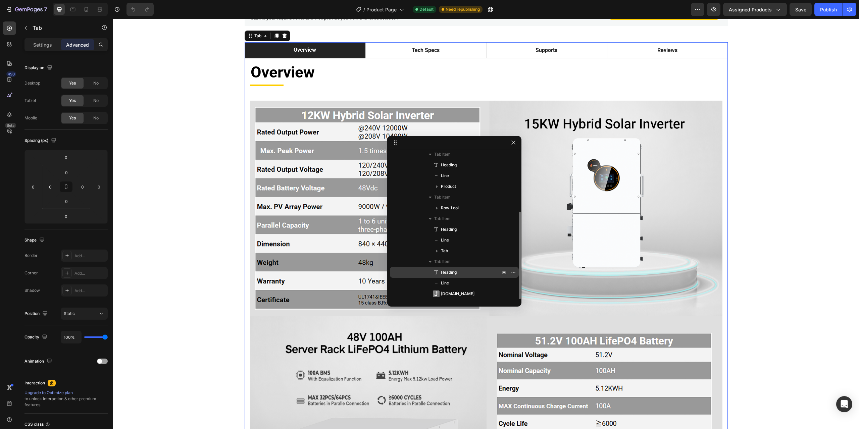
click at [461, 269] on div "Heading" at bounding box center [453, 272] width 123 height 11
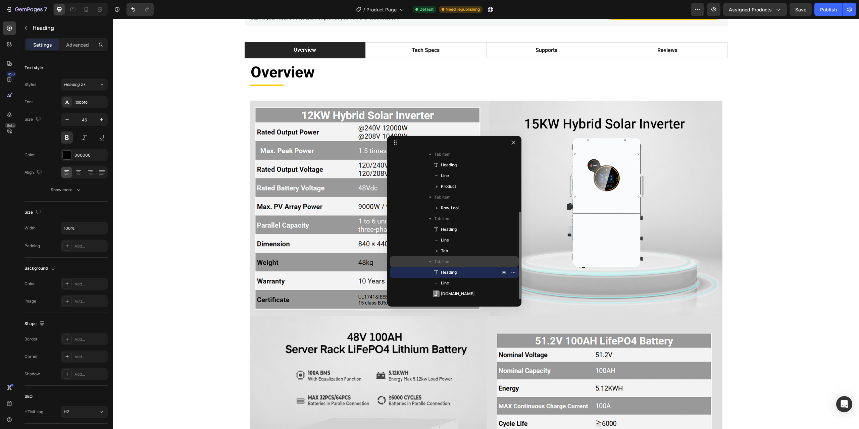
click at [454, 262] on p "Tab Item" at bounding box center [467, 261] width 67 height 7
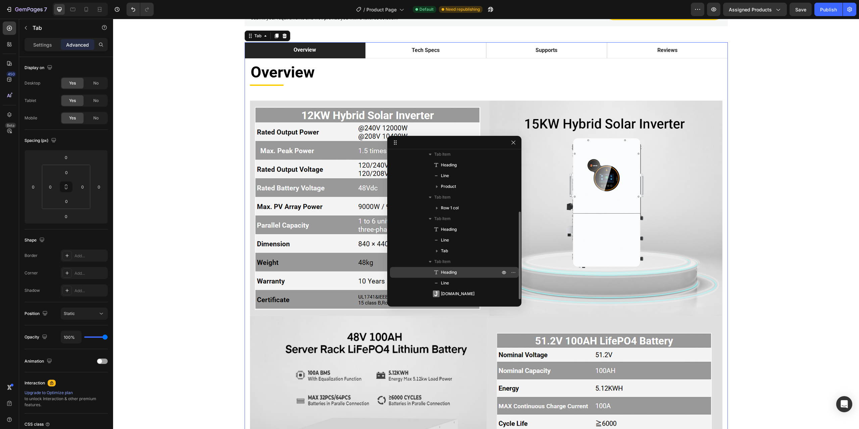
click at [457, 274] on p "Heading" at bounding box center [463, 272] width 60 height 7
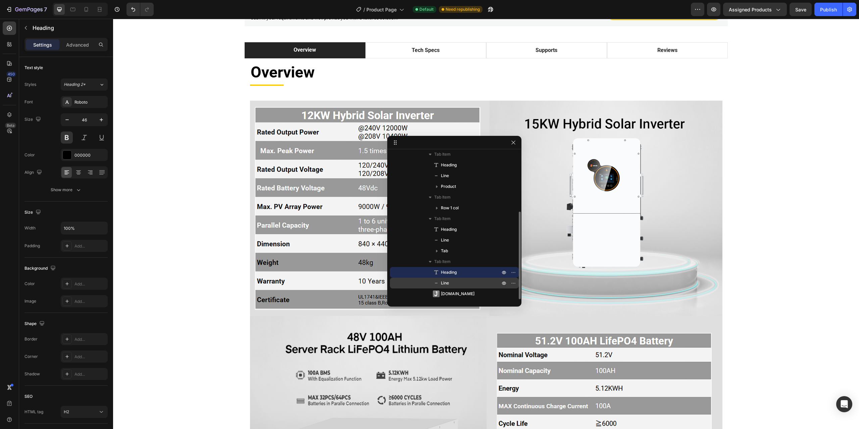
click at [454, 285] on p "Line" at bounding box center [463, 283] width 60 height 7
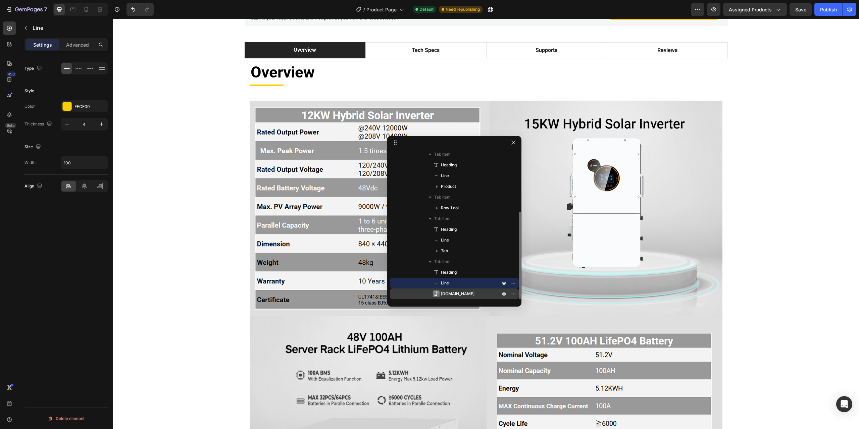
click at [450, 293] on span "[DOMAIN_NAME]" at bounding box center [458, 294] width 34 height 7
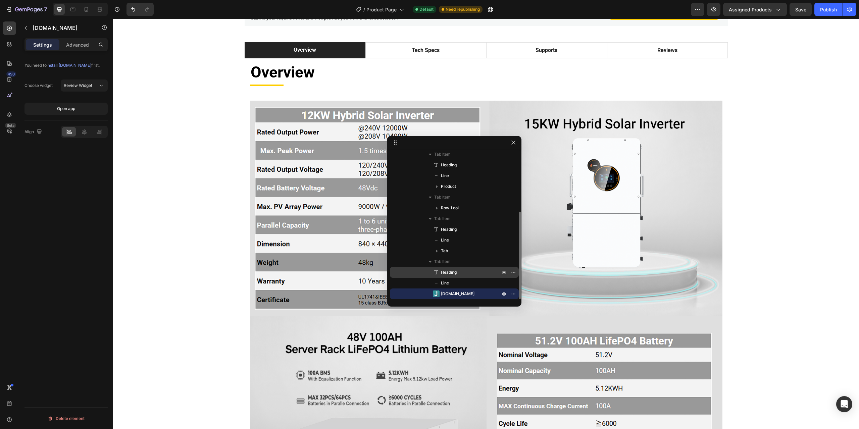
click at [493, 271] on p "Heading" at bounding box center [463, 272] width 60 height 7
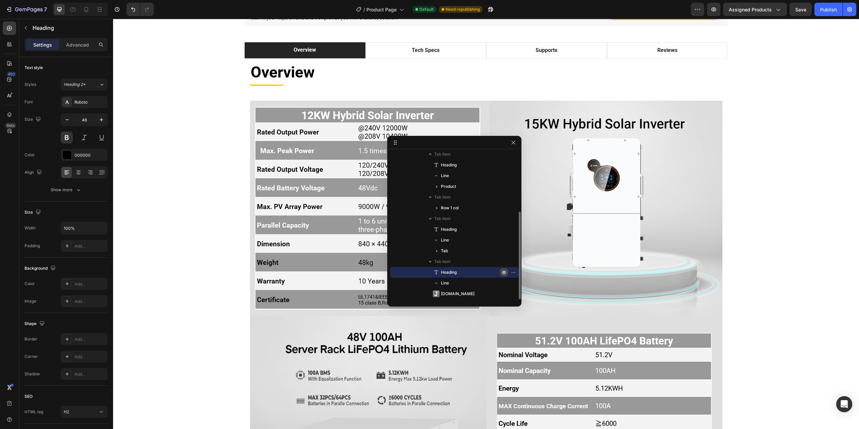
click at [505, 272] on icon "button" at bounding box center [503, 272] width 5 height 5
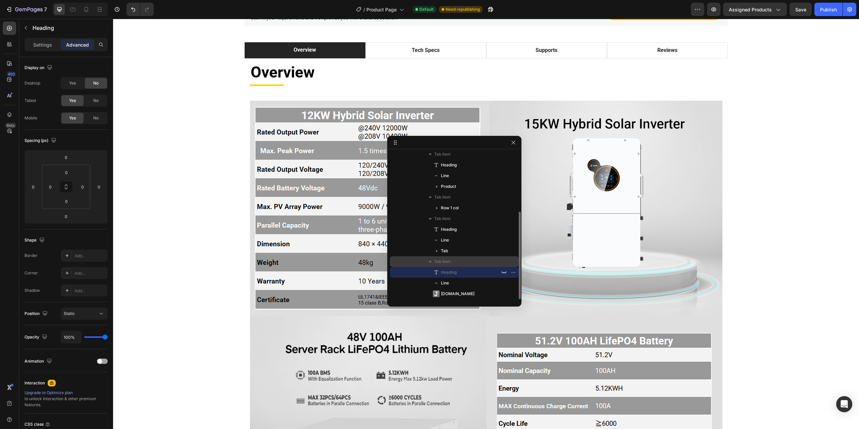
scroll to position [66, 0]
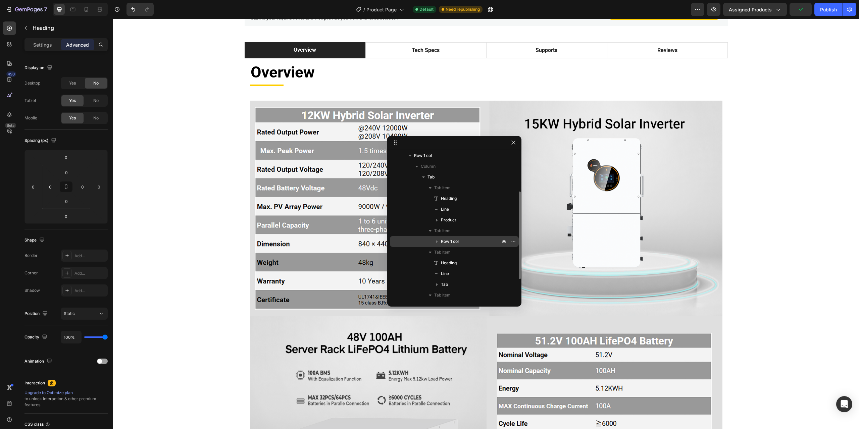
click at [437, 241] on icon "button" at bounding box center [436, 241] width 7 height 7
click at [437, 241] on icon "button" at bounding box center [436, 242] width 3 height 2
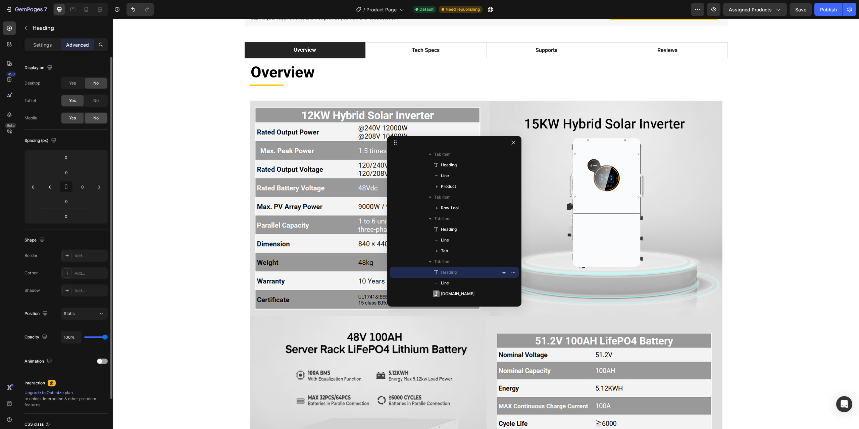
click at [97, 116] on span "No" at bounding box center [95, 118] width 5 height 6
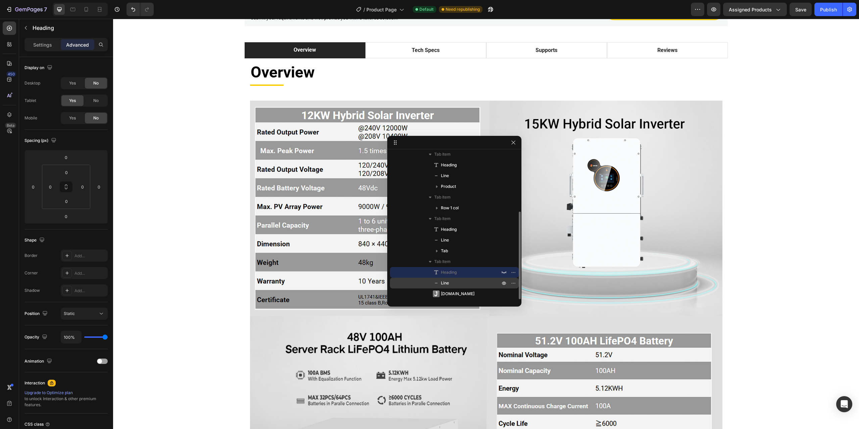
click at [494, 284] on div "Line" at bounding box center [453, 283] width 123 height 11
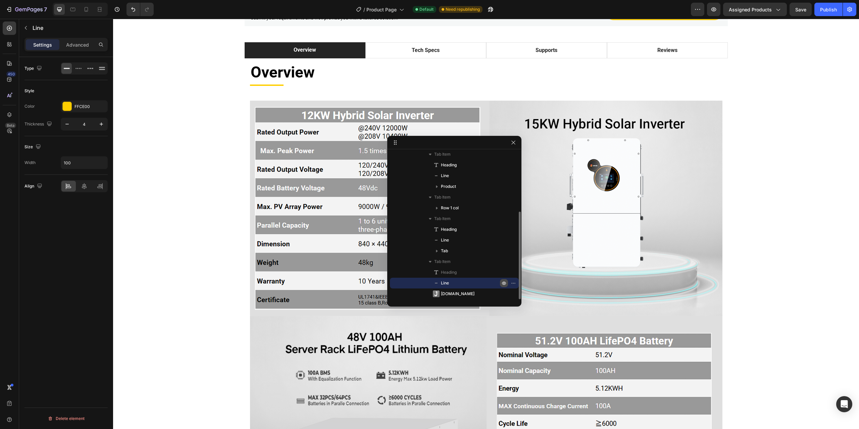
click at [504, 285] on icon "button" at bounding box center [504, 283] width 4 height 3
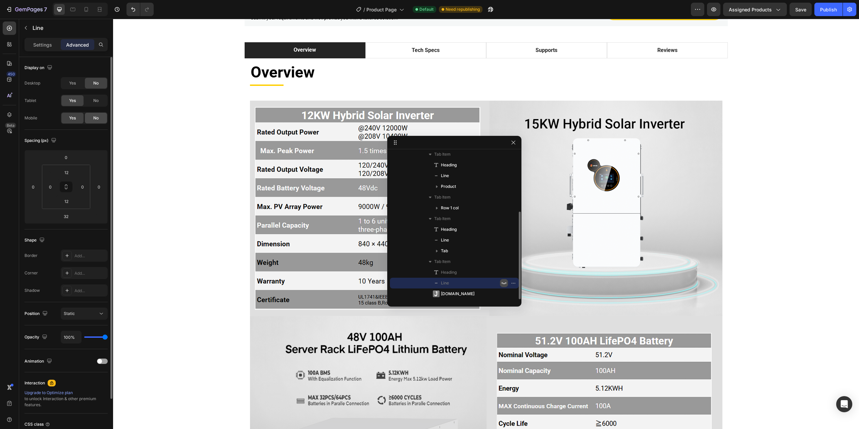
click at [93, 117] on div "No" at bounding box center [96, 118] width 22 height 11
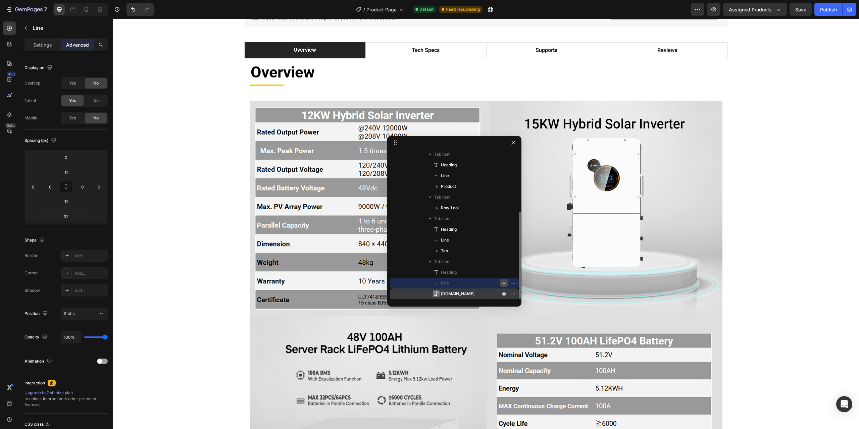
click at [480, 293] on p "[DOMAIN_NAME]" at bounding box center [463, 294] width 60 height 7
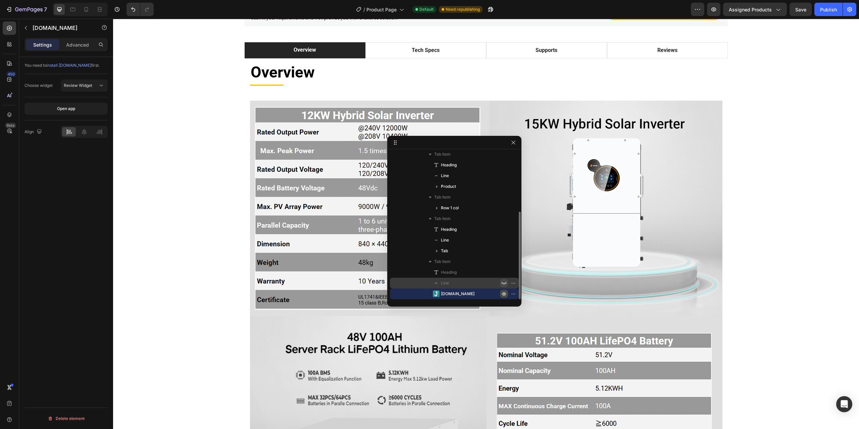
click at [502, 296] on icon "button" at bounding box center [503, 293] width 5 height 5
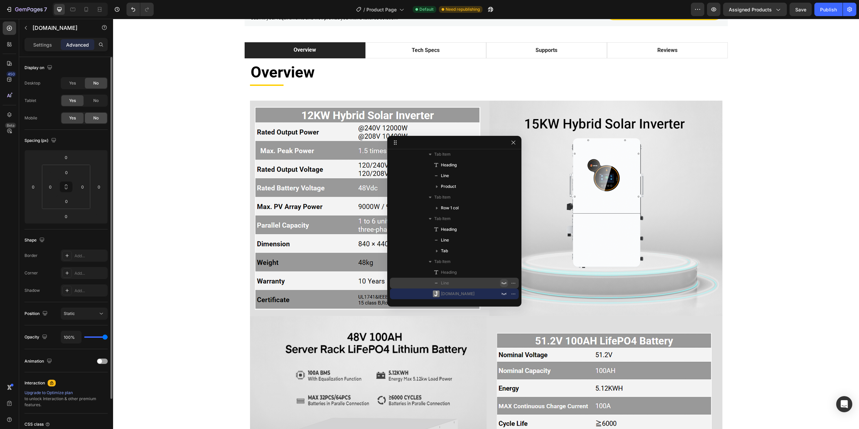
click at [93, 117] on div "No" at bounding box center [96, 118] width 22 height 11
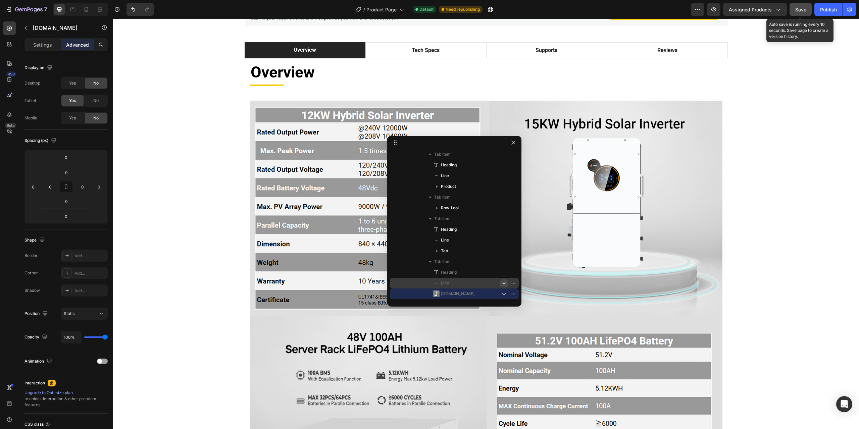
click at [803, 9] on span "Save" at bounding box center [800, 10] width 11 height 6
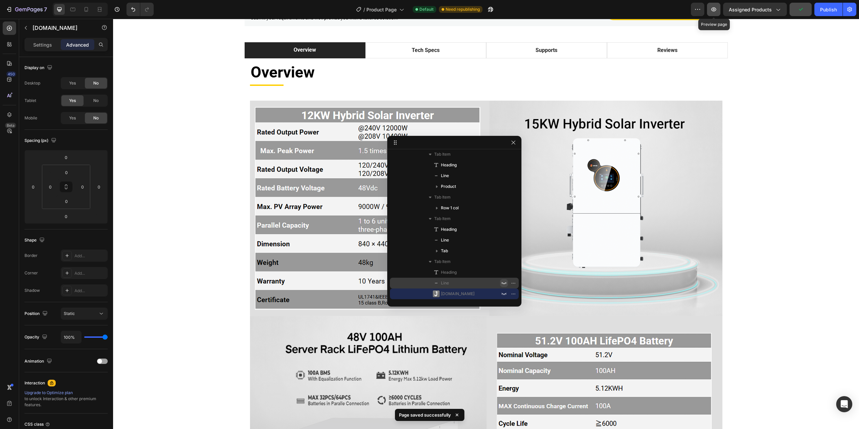
click at [716, 12] on icon "button" at bounding box center [713, 9] width 7 height 7
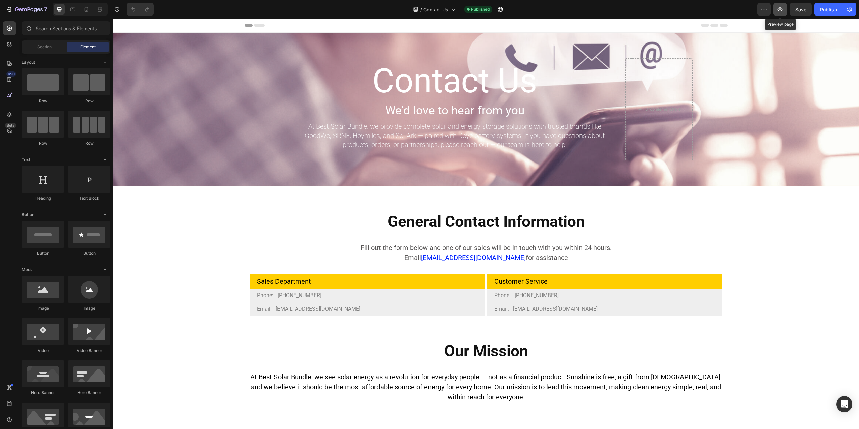
click at [779, 13] on button "button" at bounding box center [779, 9] width 13 height 13
click at [9, 8] on icon "button" at bounding box center [9, 9] width 7 height 7
